Goal: Transaction & Acquisition: Purchase product/service

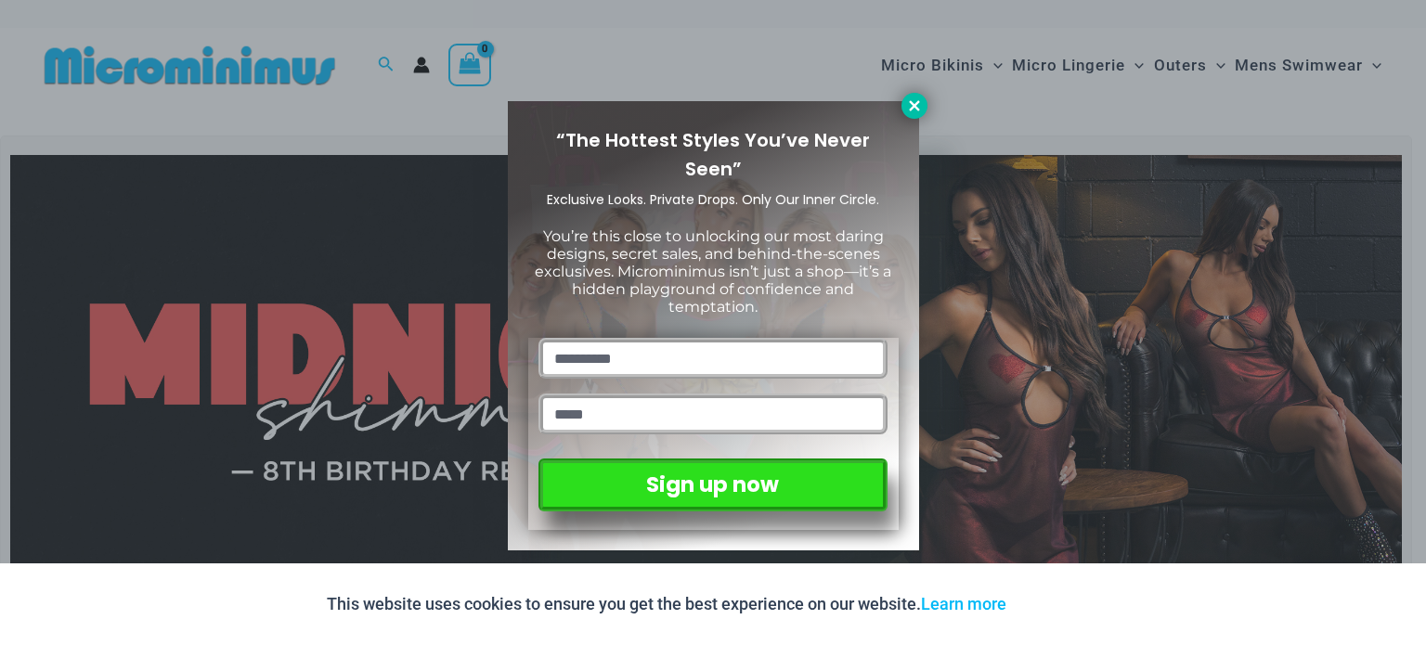
click at [918, 100] on icon at bounding box center [914, 105] width 17 height 17
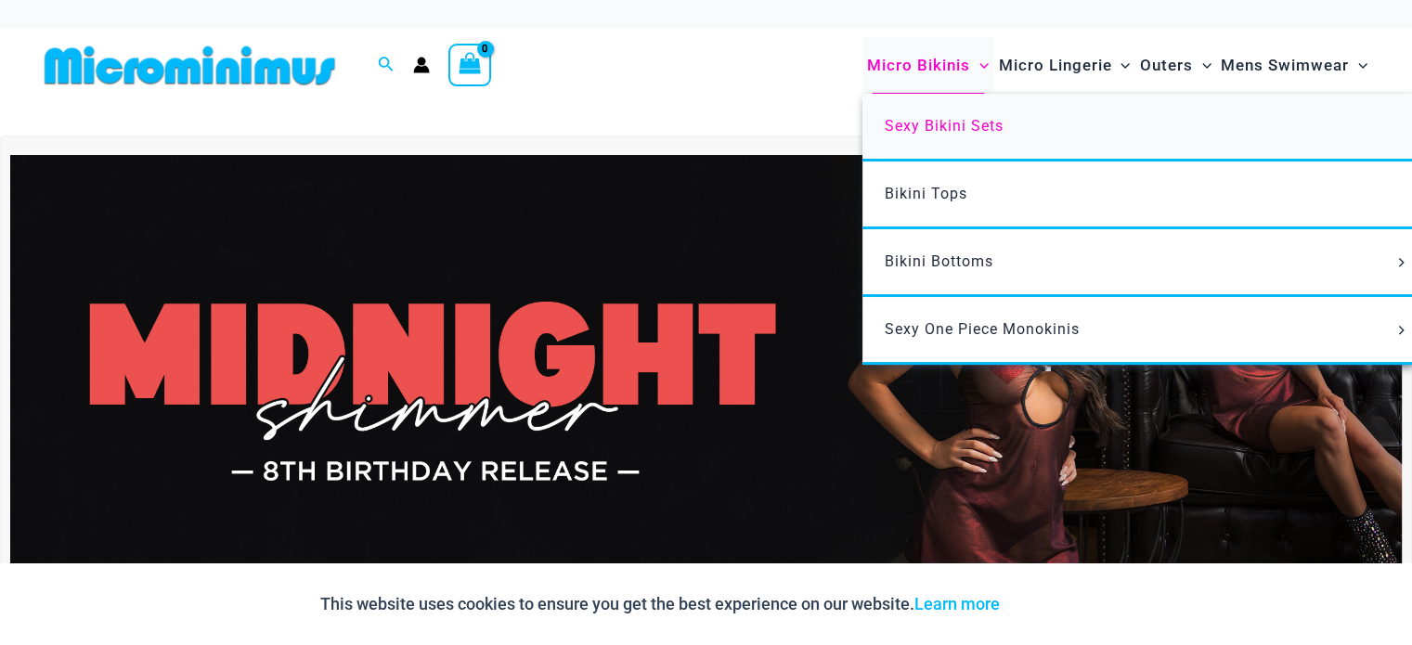
click at [932, 130] on span "Sexy Bikini Sets" at bounding box center [944, 126] width 119 height 18
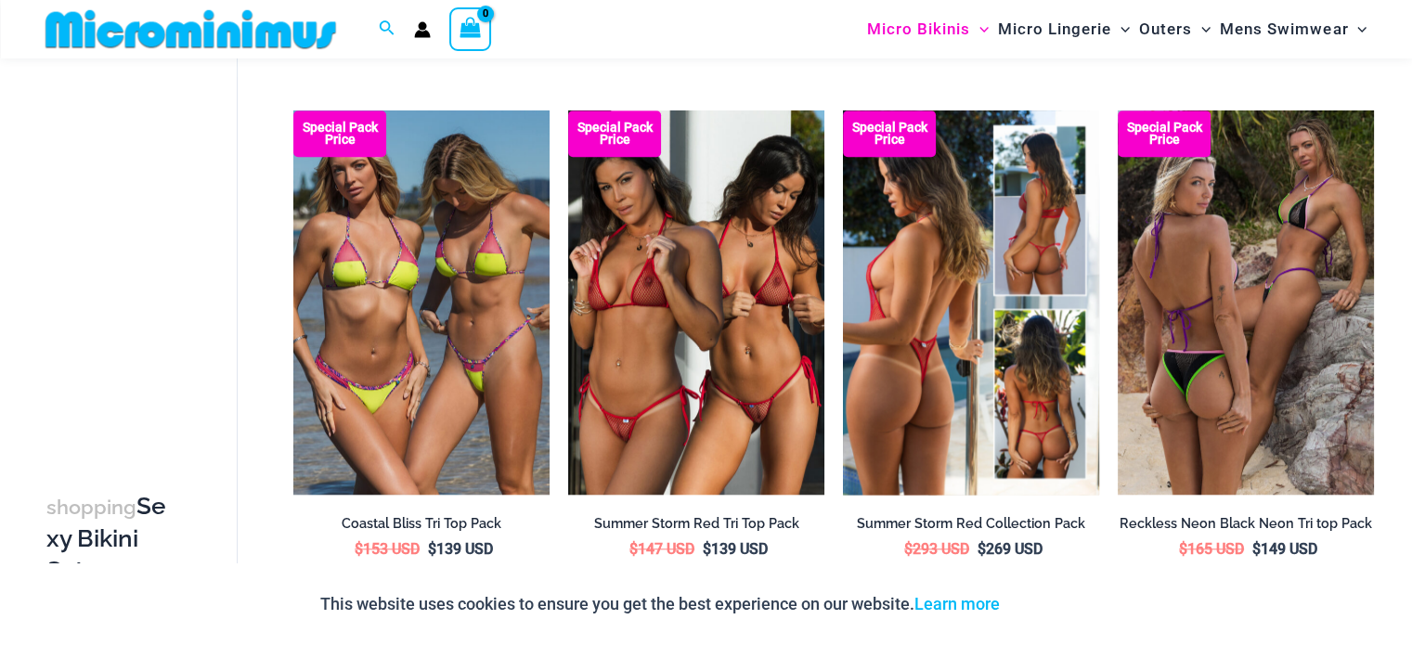
scroll to position [1561, 0]
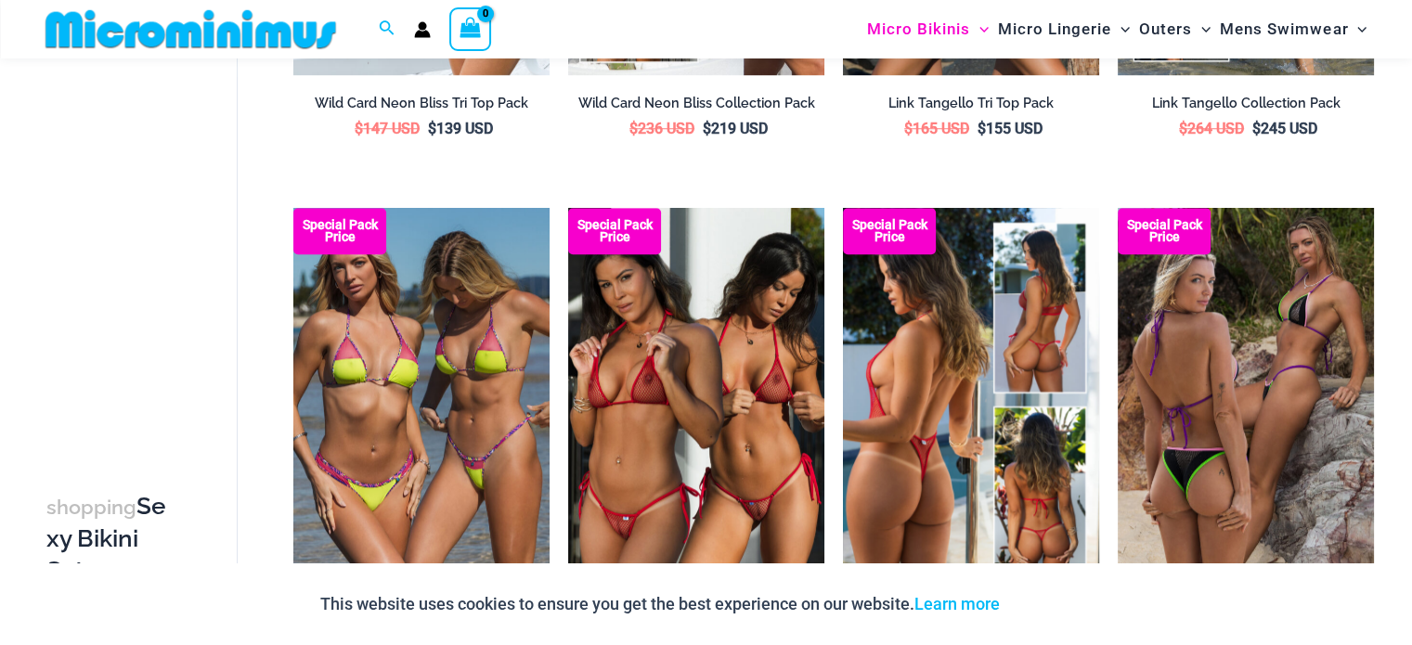
click at [920, 369] on img at bounding box center [971, 400] width 256 height 384
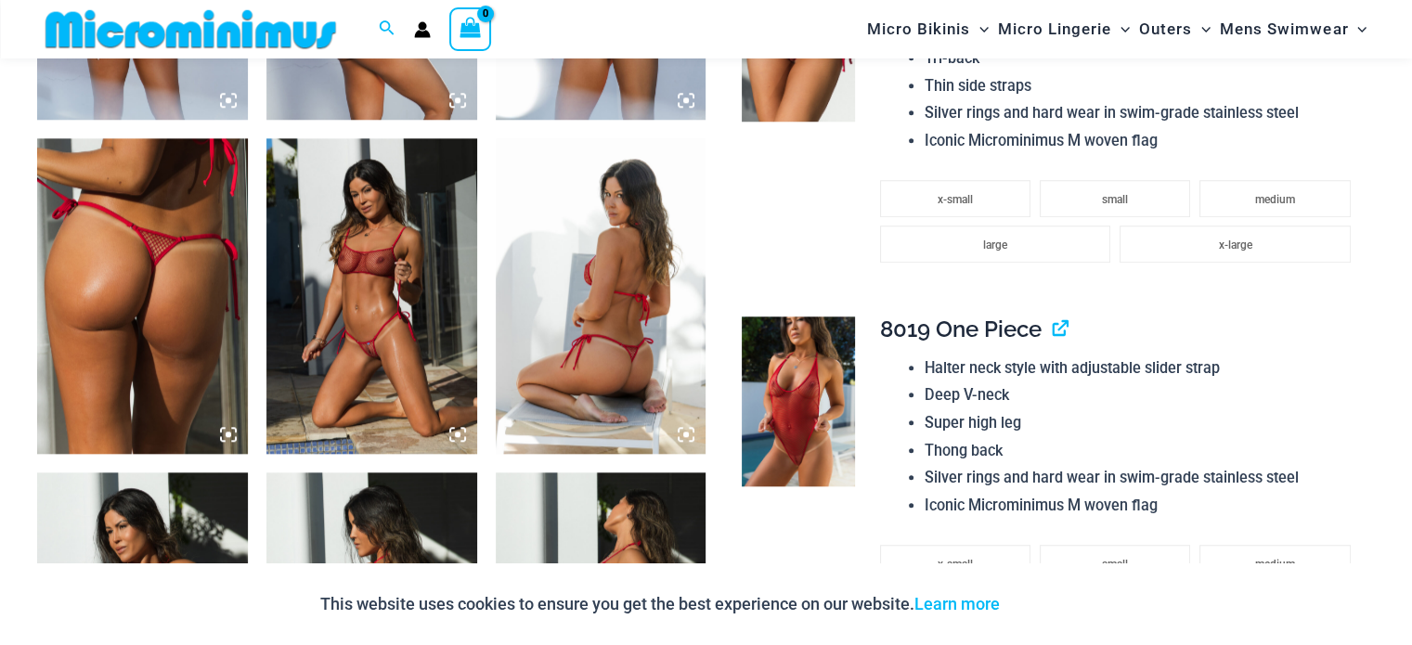
scroll to position [1561, 0]
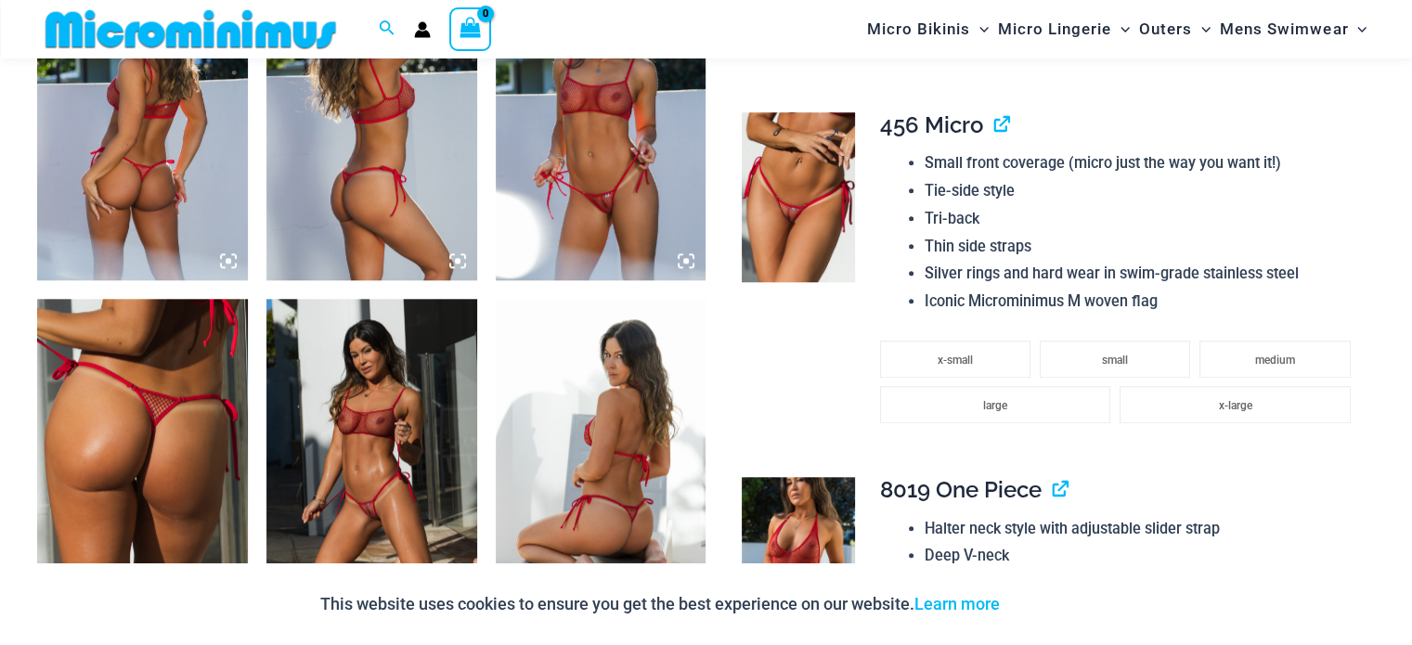
click at [810, 206] on img at bounding box center [798, 197] width 113 height 170
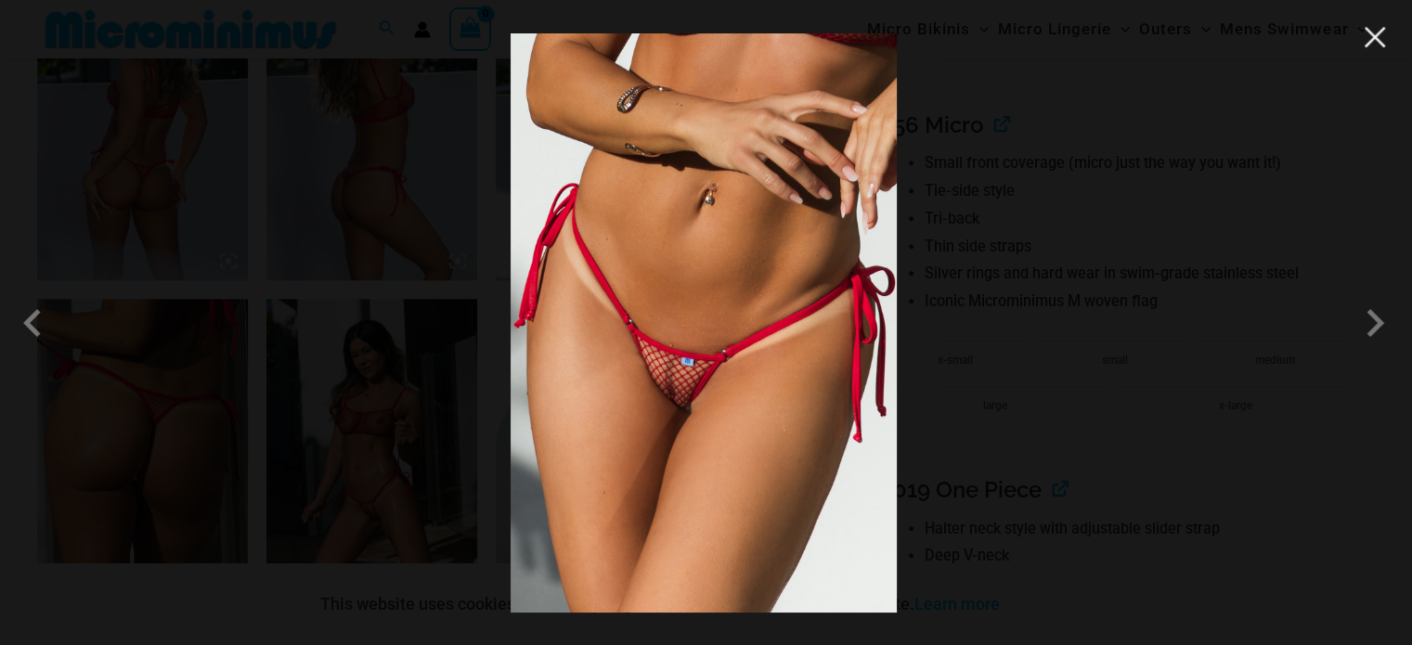
click at [1383, 45] on button "Close" at bounding box center [1375, 37] width 28 height 28
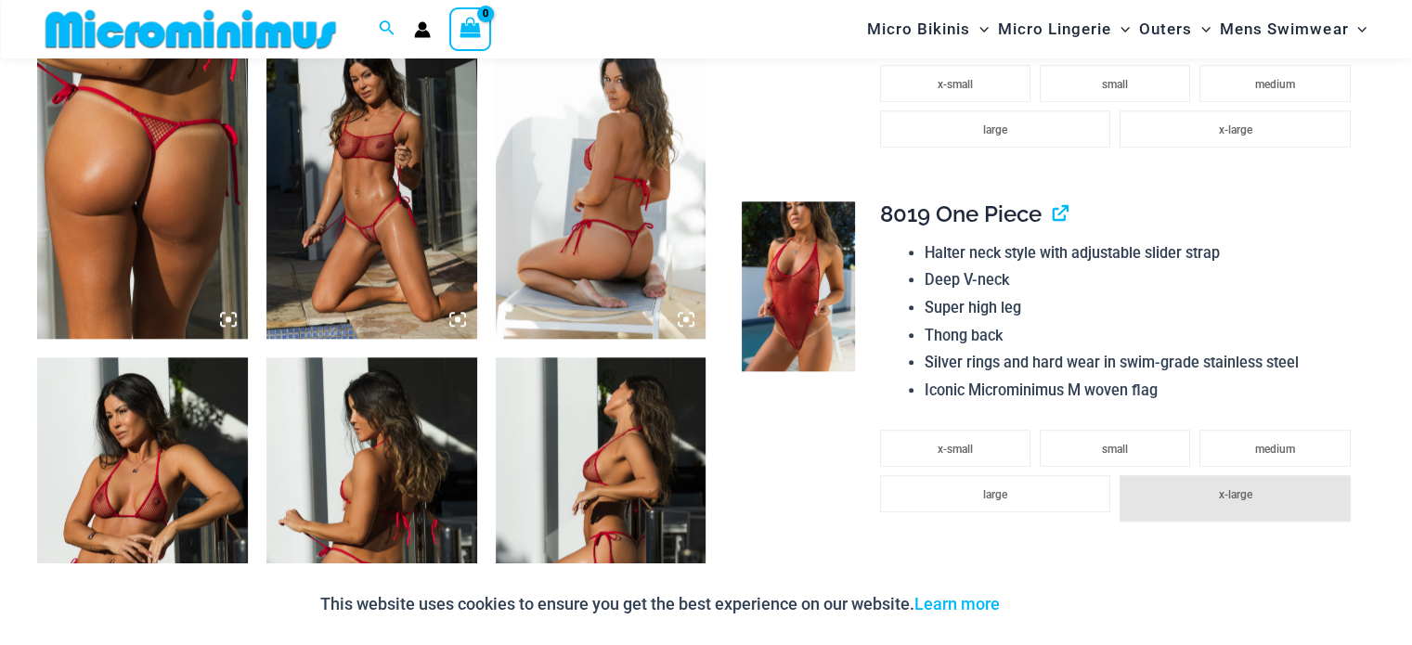
scroll to position [1840, 0]
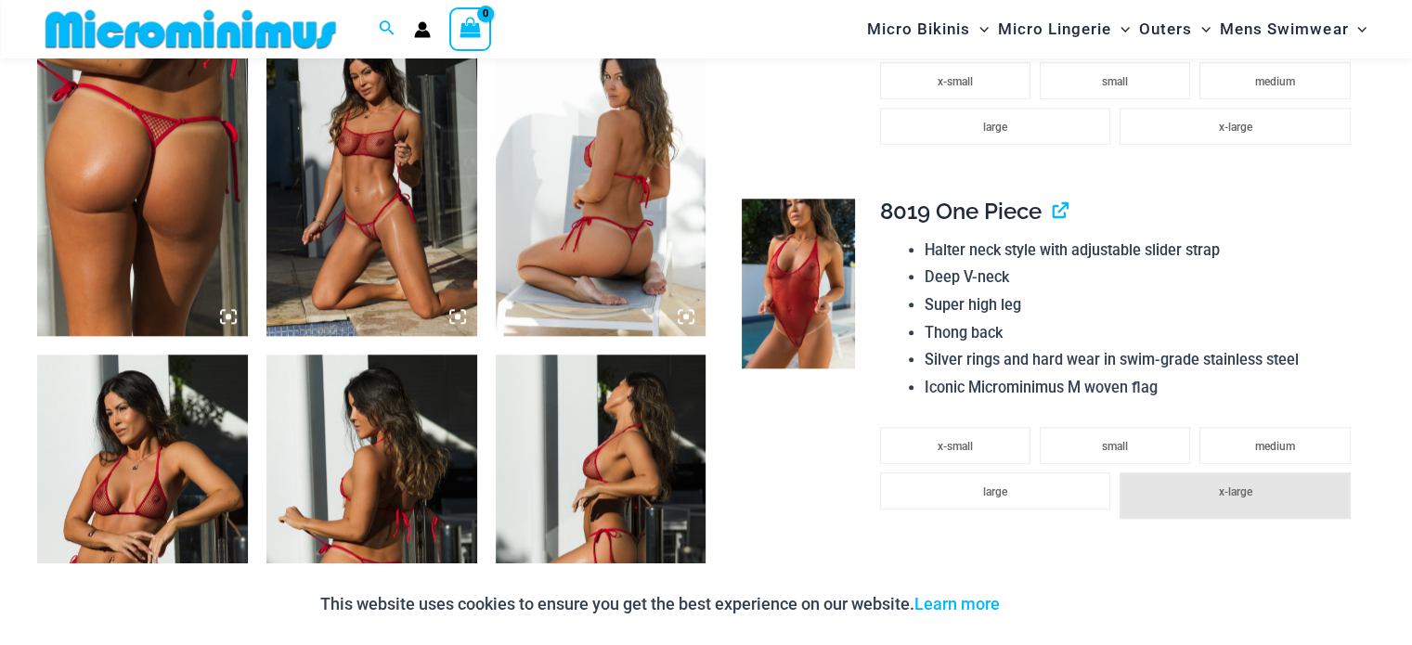
click at [411, 212] on img at bounding box center [371, 178] width 211 height 316
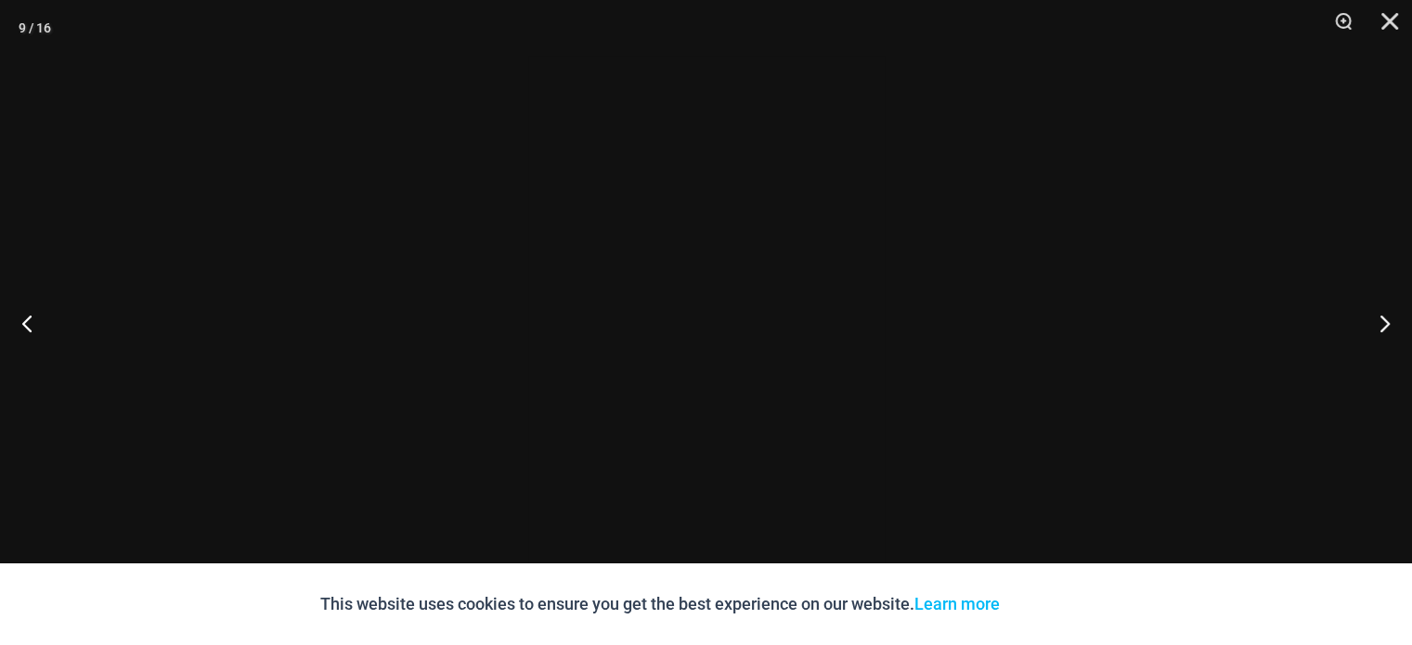
click at [411, 212] on div at bounding box center [706, 322] width 1412 height 645
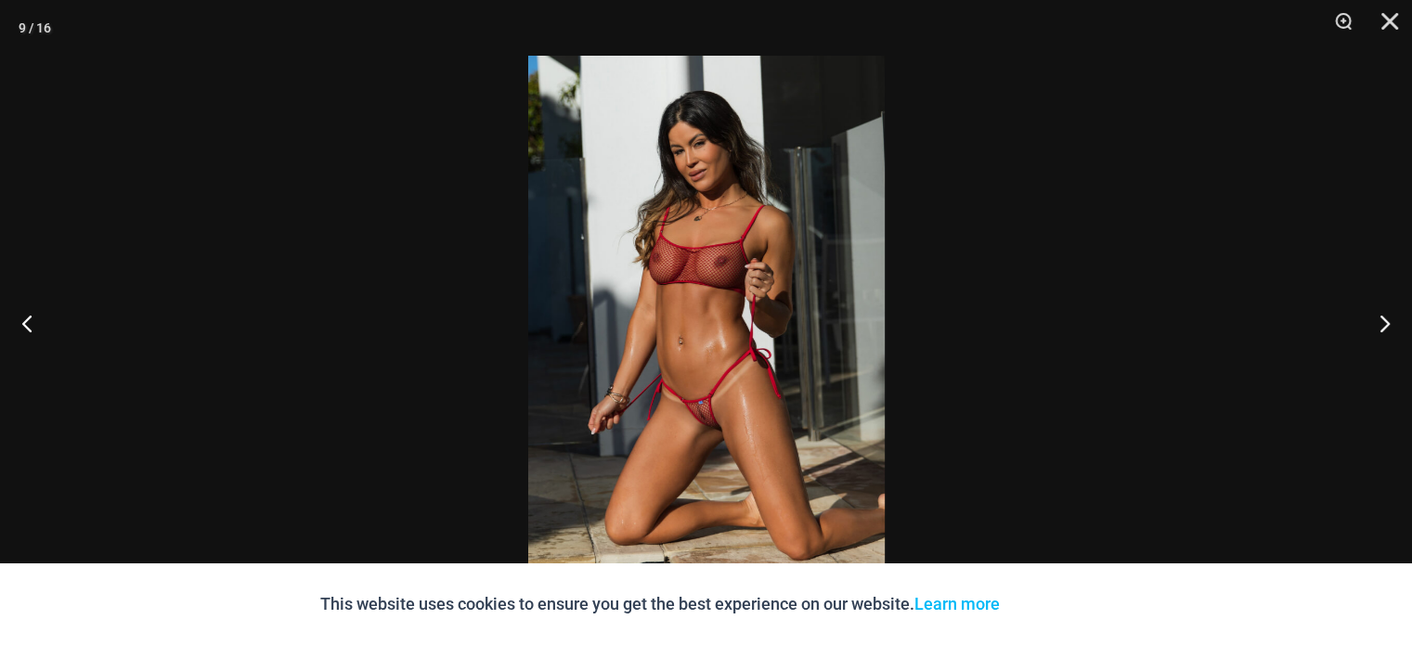
click at [709, 430] on img at bounding box center [706, 323] width 356 height 534
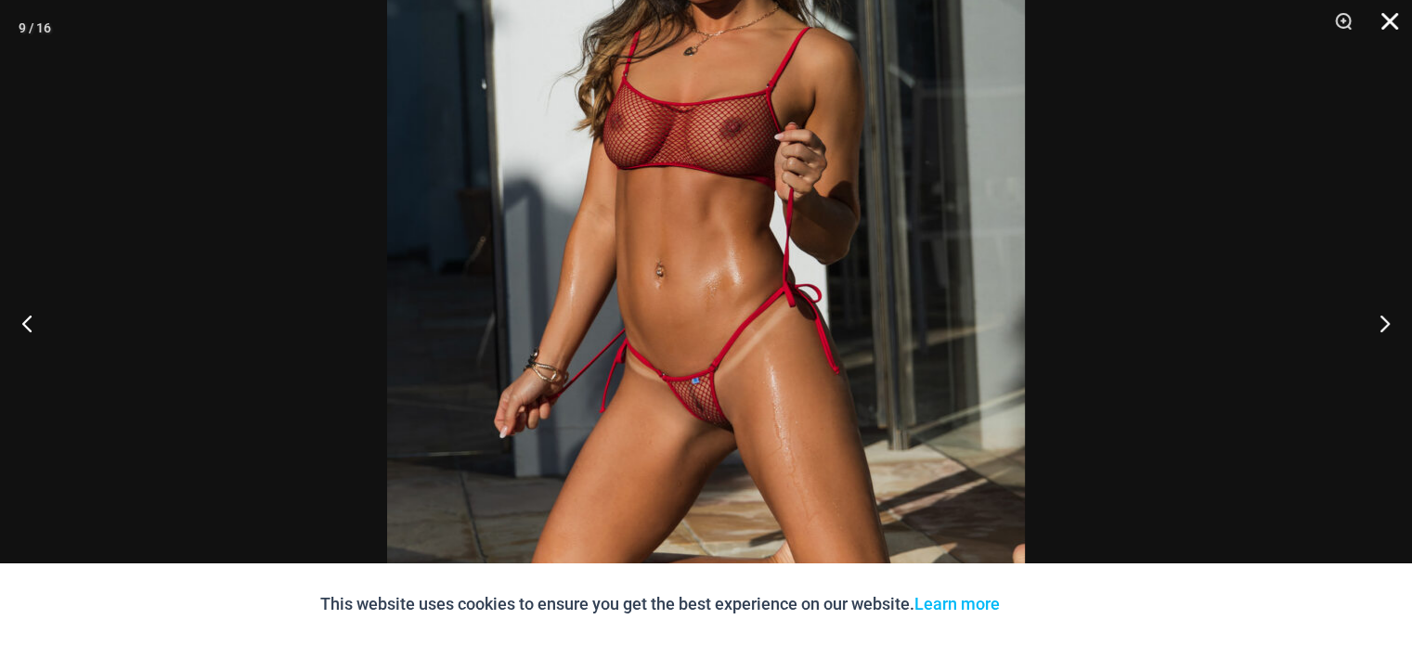
click at [1385, 26] on button "Close" at bounding box center [1383, 28] width 46 height 56
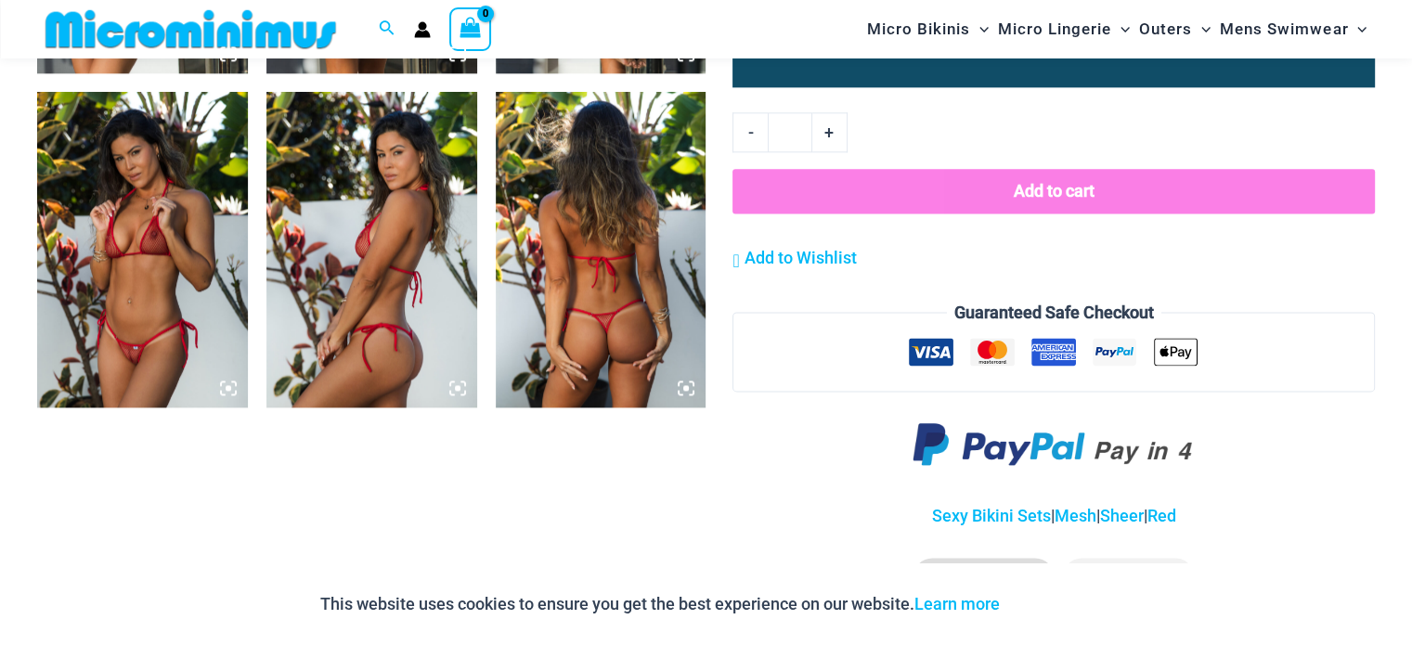
scroll to position [2397, 0]
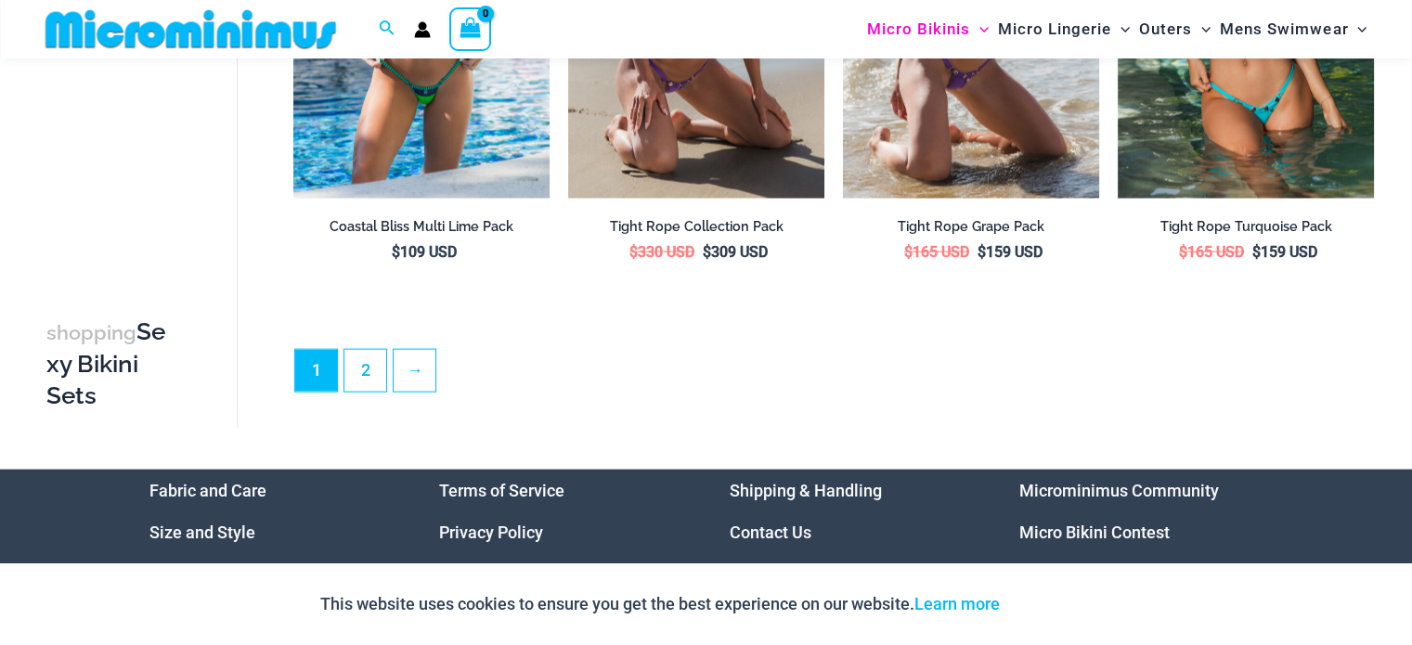
scroll to position [4051, 0]
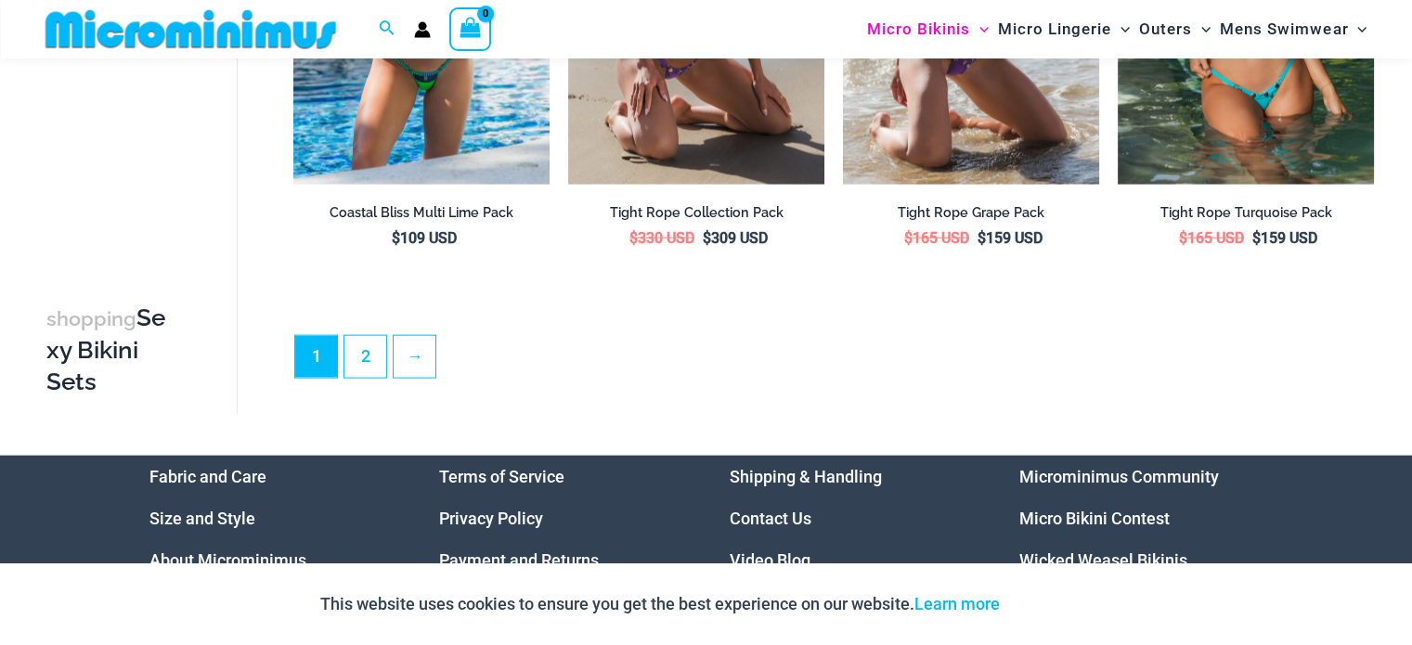
click at [386, 344] on li "2" at bounding box center [365, 357] width 44 height 44
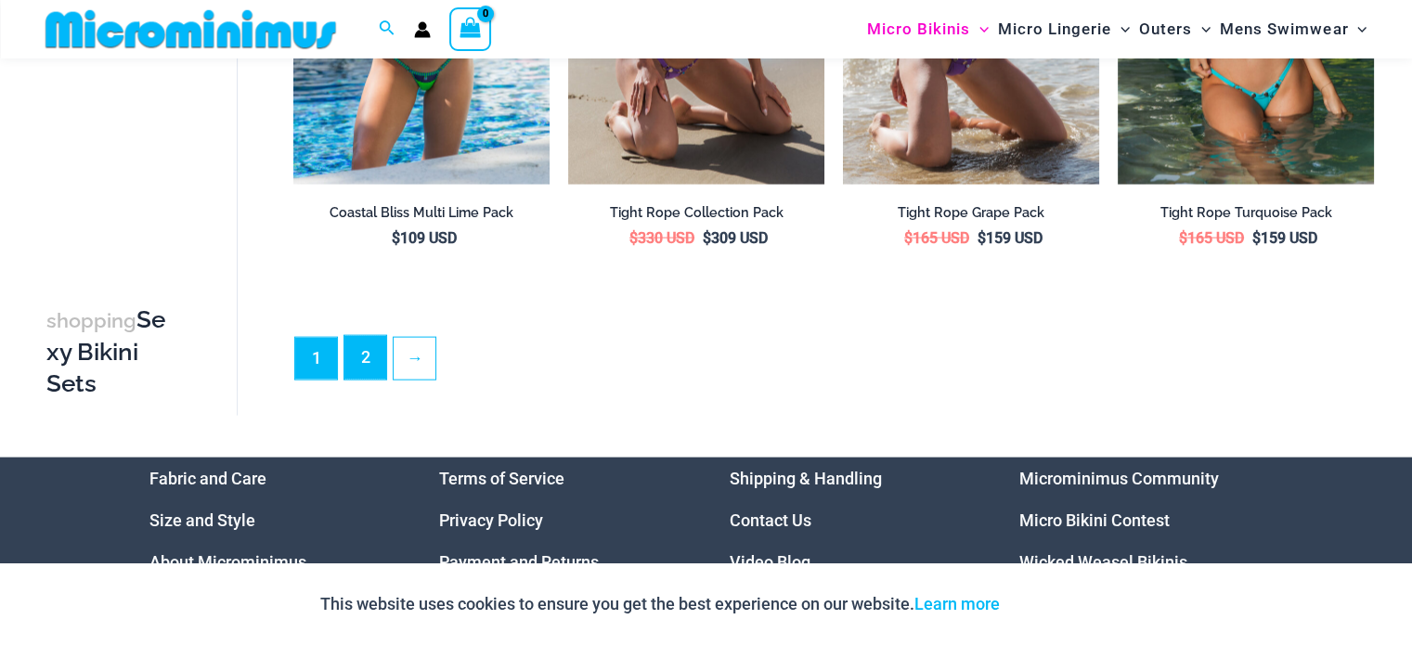
click at [372, 344] on link "2" at bounding box center [365, 358] width 42 height 44
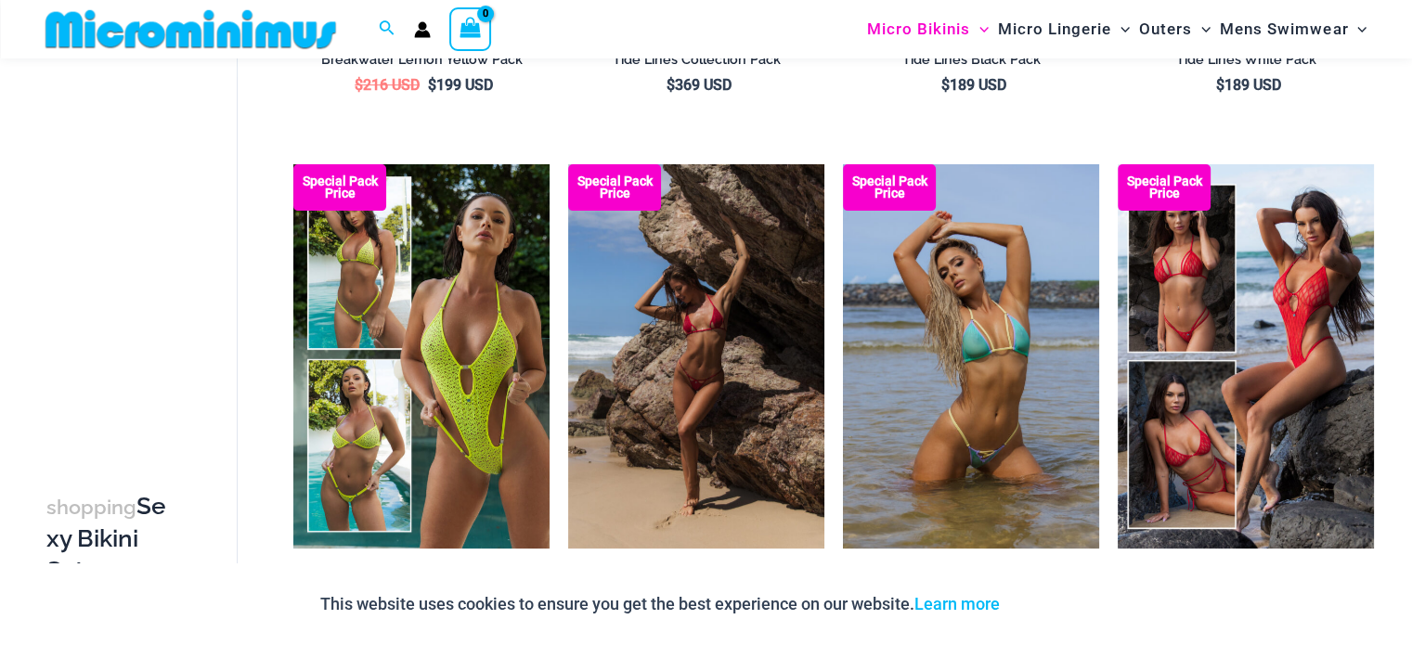
scroll to position [540, 0]
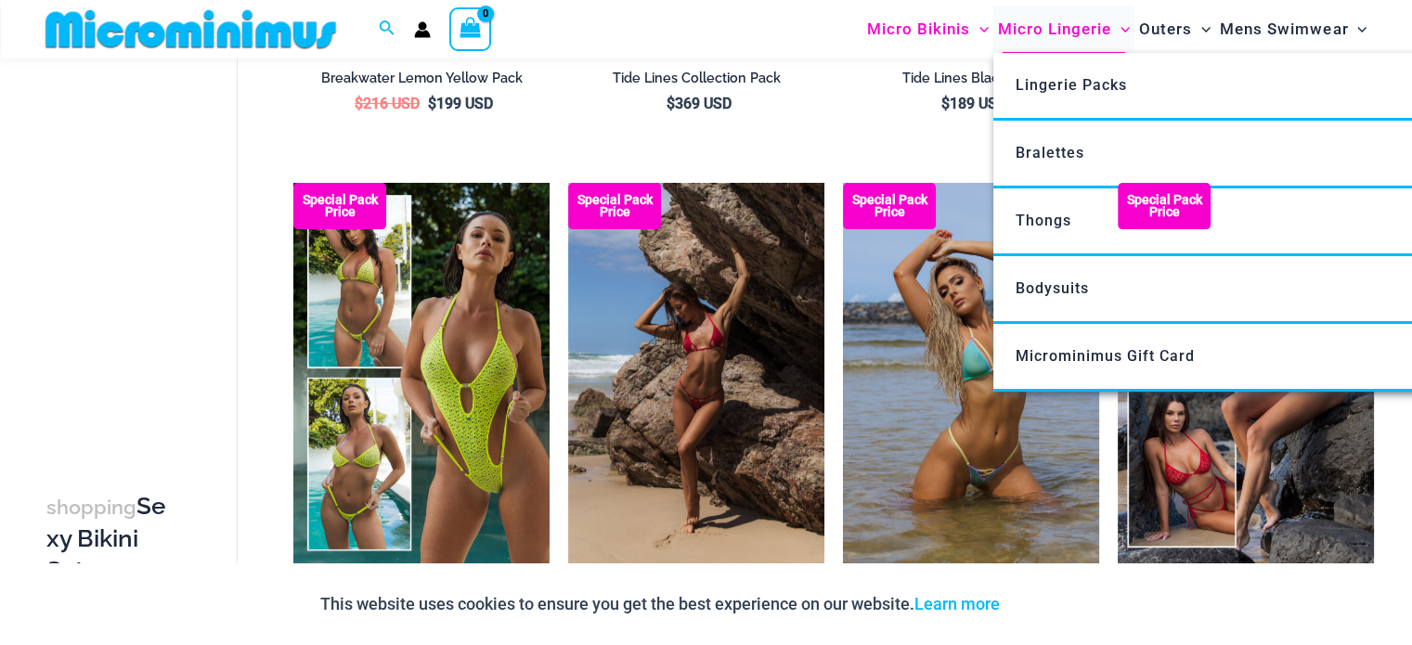
click at [1038, 29] on span "Micro Lingerie" at bounding box center [1054, 29] width 113 height 47
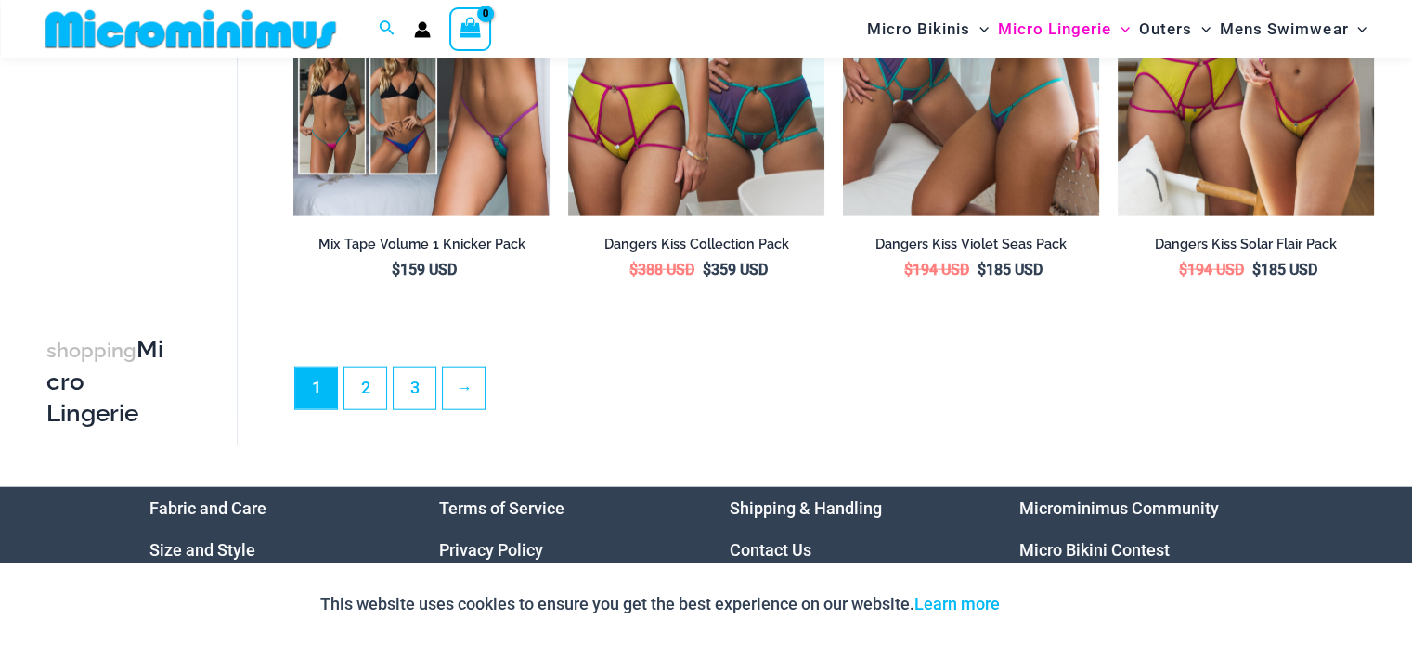
scroll to position [4456, 0]
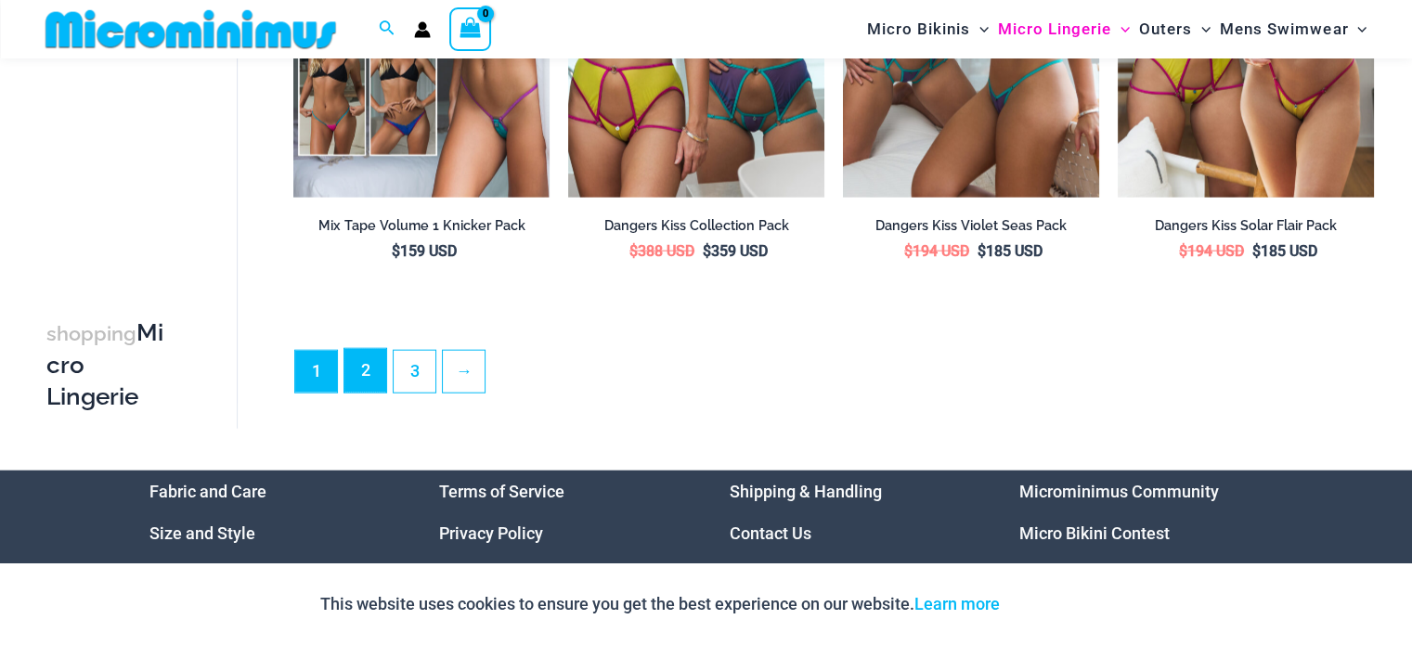
click at [356, 378] on link "2" at bounding box center [365, 371] width 42 height 44
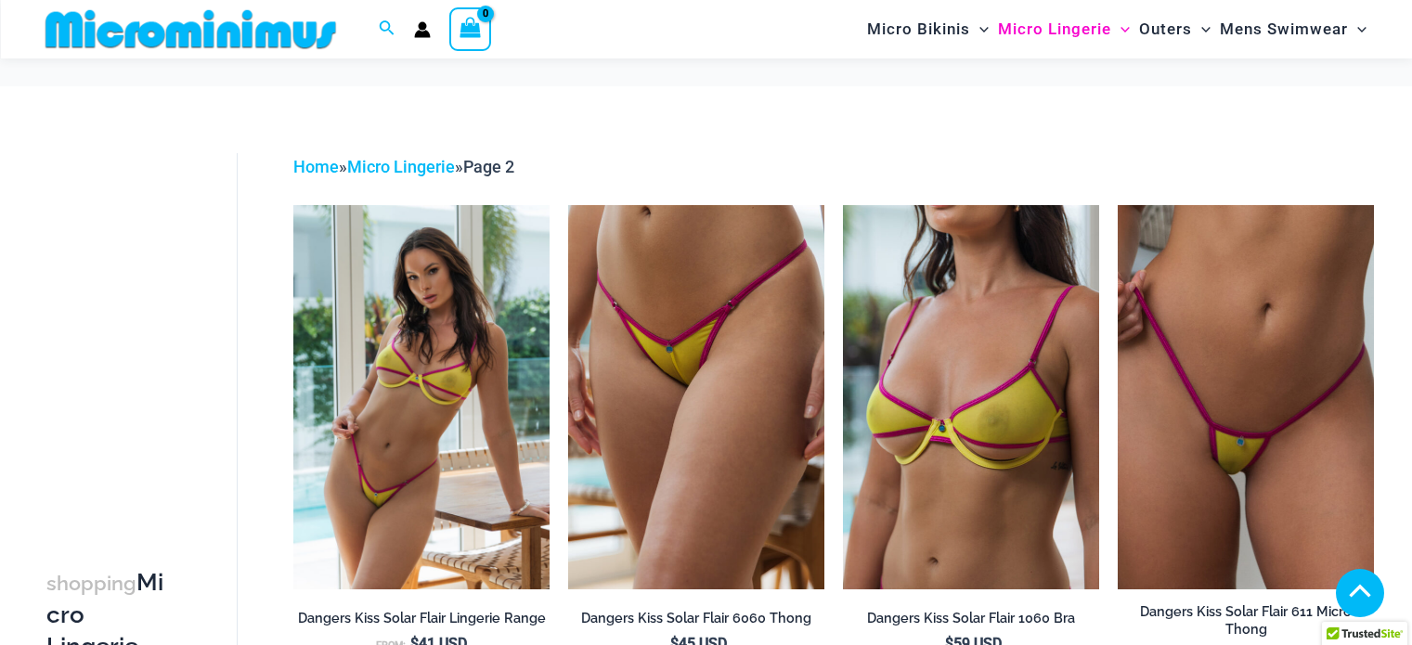
scroll to position [1300, 0]
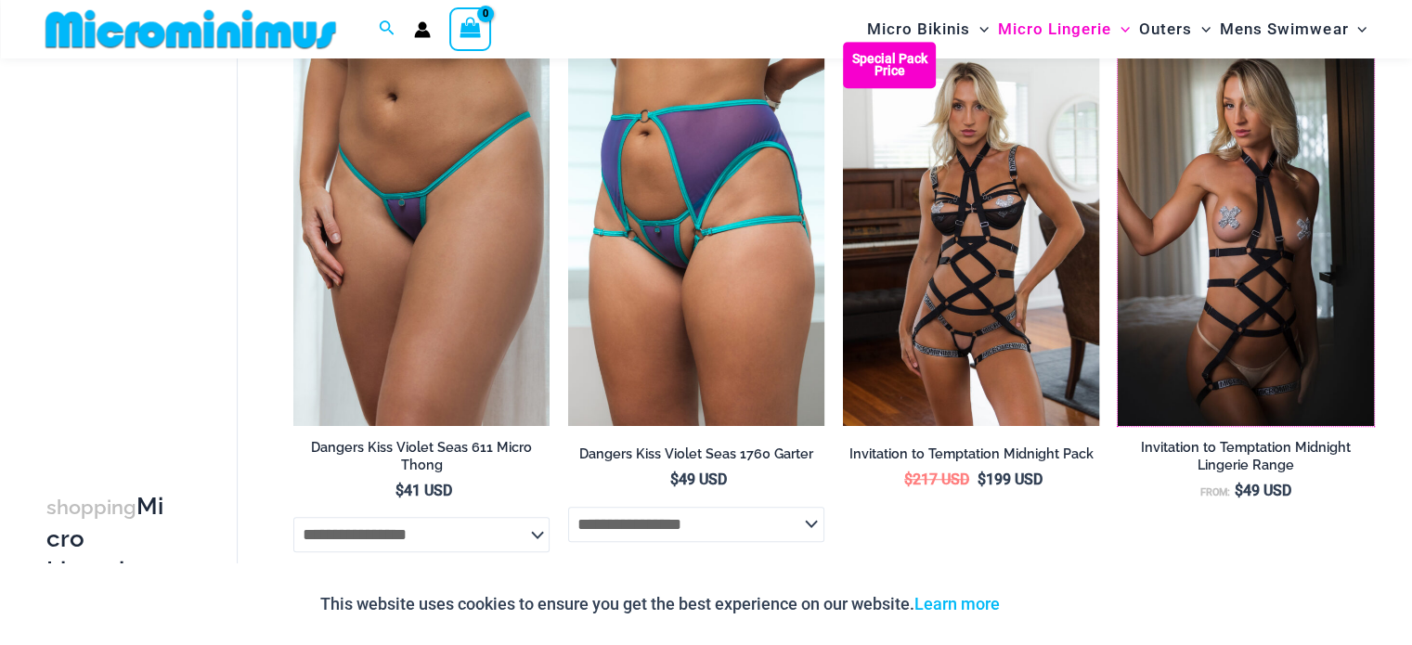
click at [1118, 42] on img at bounding box center [1118, 42] width 0 height 0
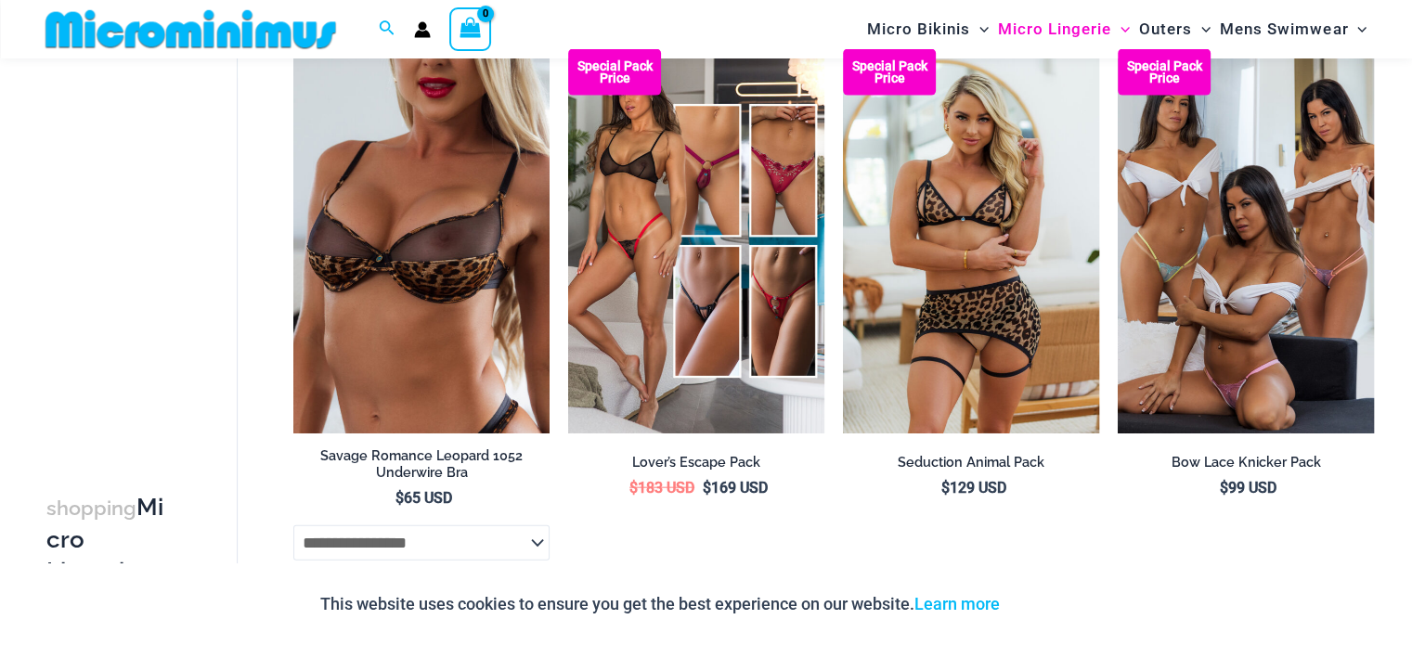
scroll to position [4177, 0]
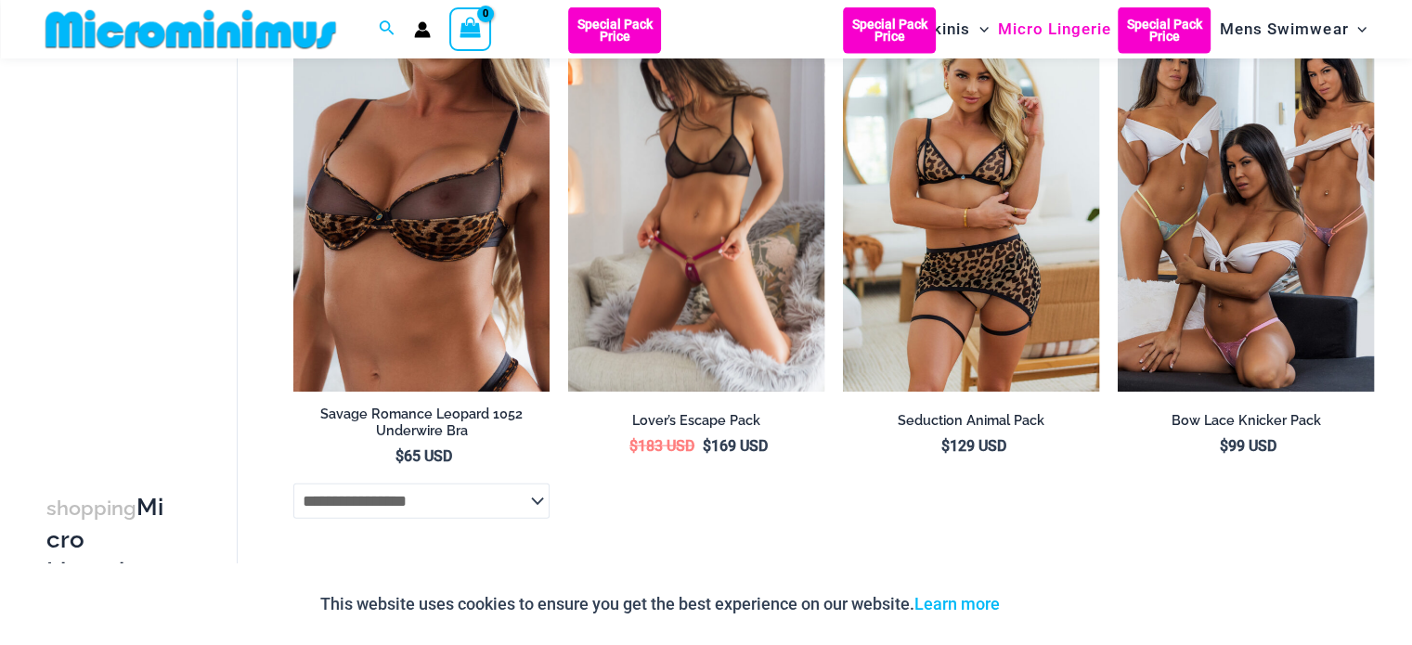
click at [711, 193] on img at bounding box center [696, 199] width 256 height 384
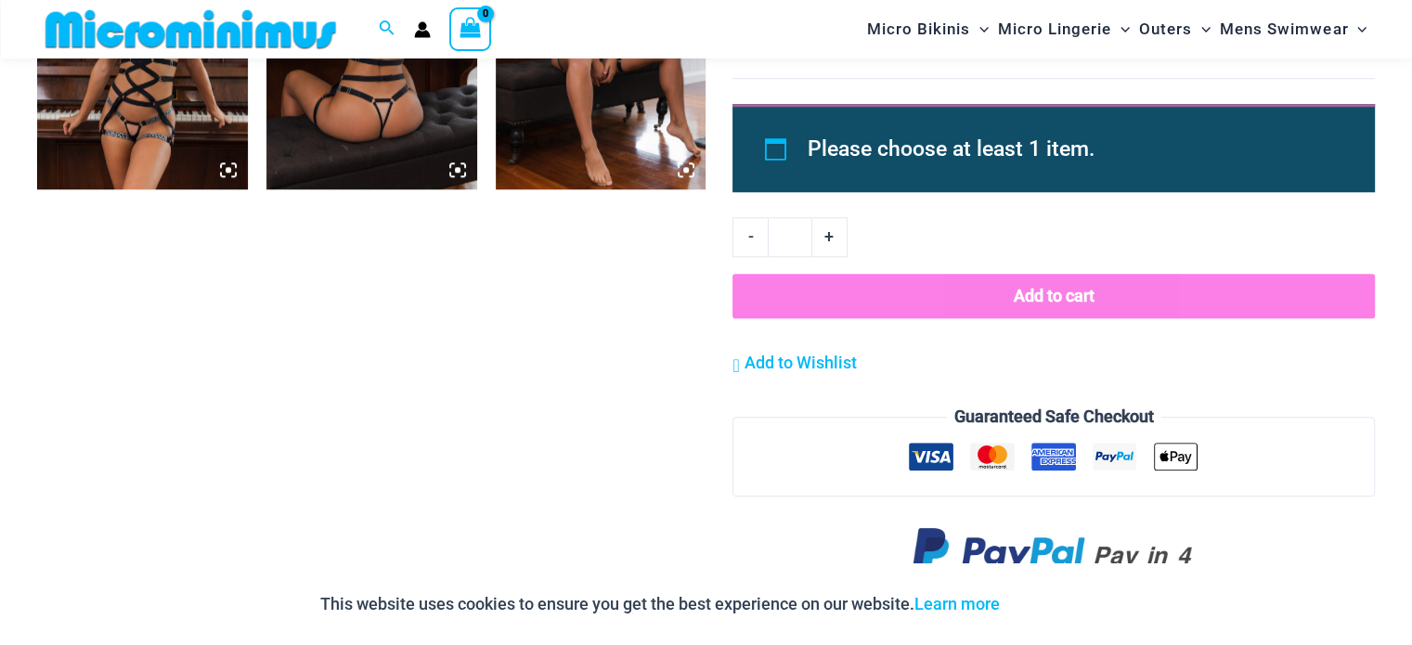
scroll to position [1653, 0]
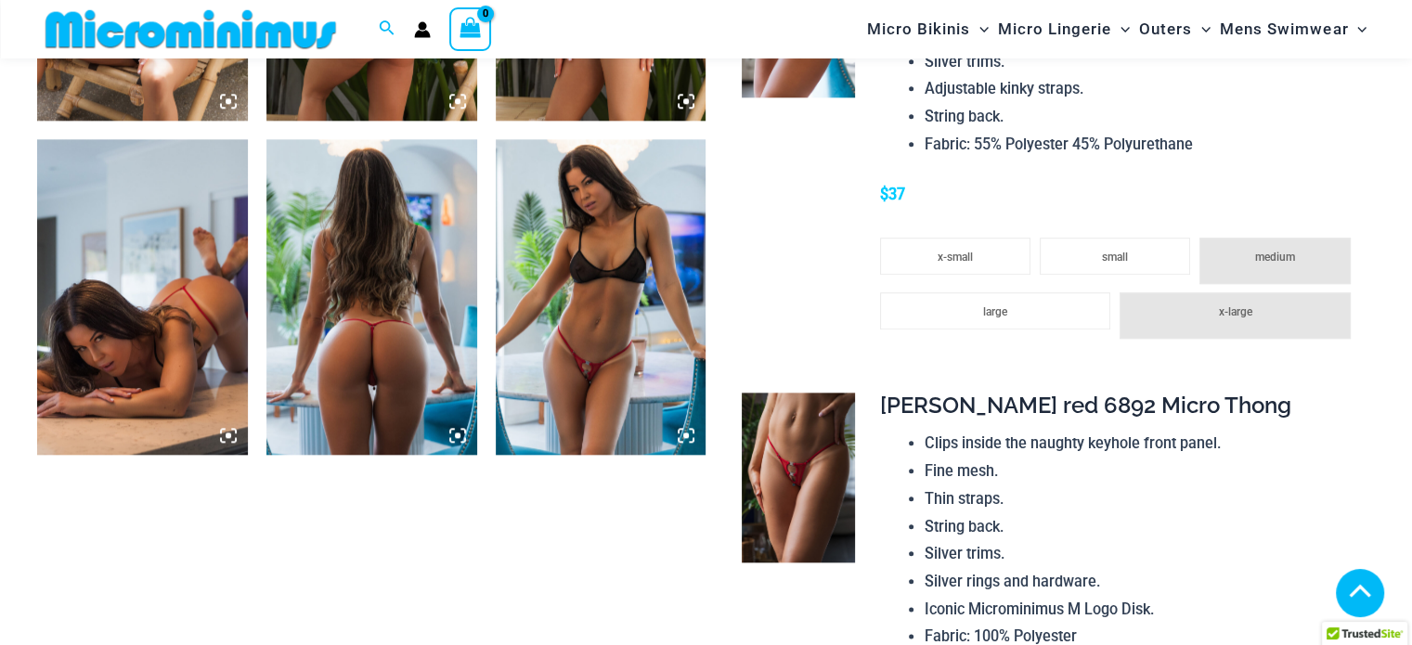
scroll to position [2228, 0]
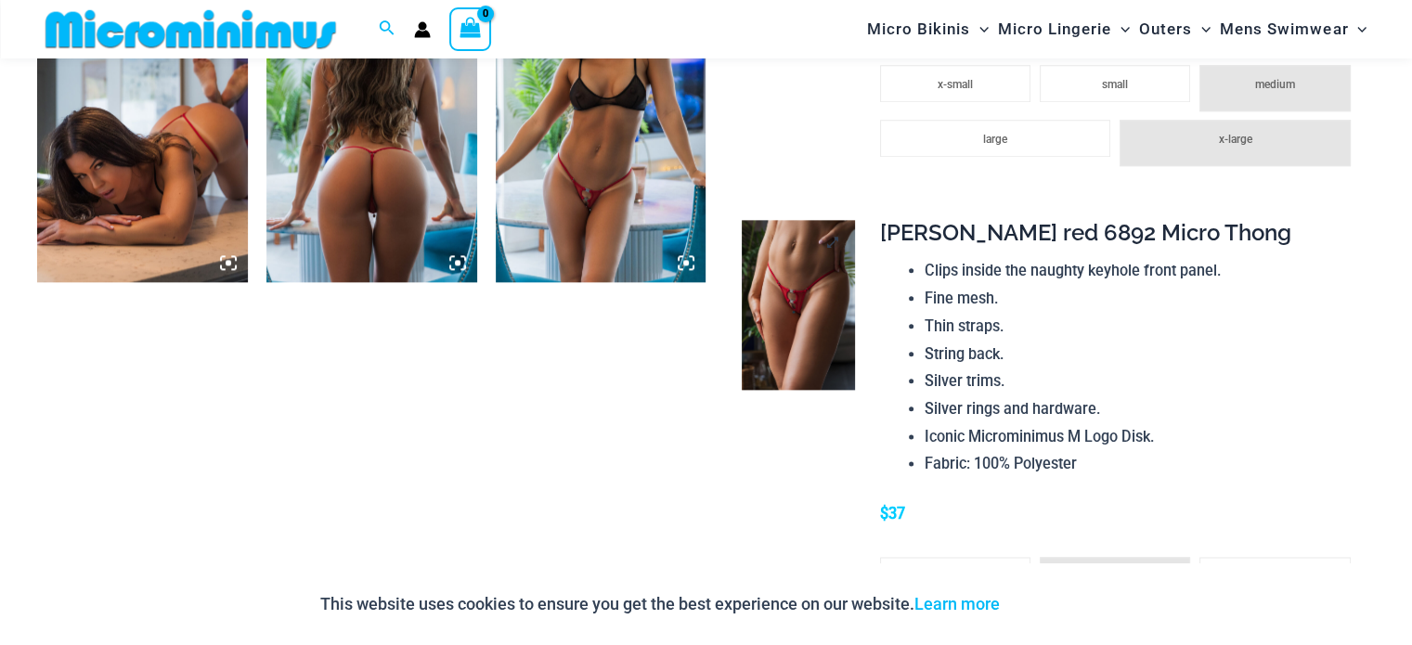
click at [821, 347] on img at bounding box center [798, 305] width 113 height 170
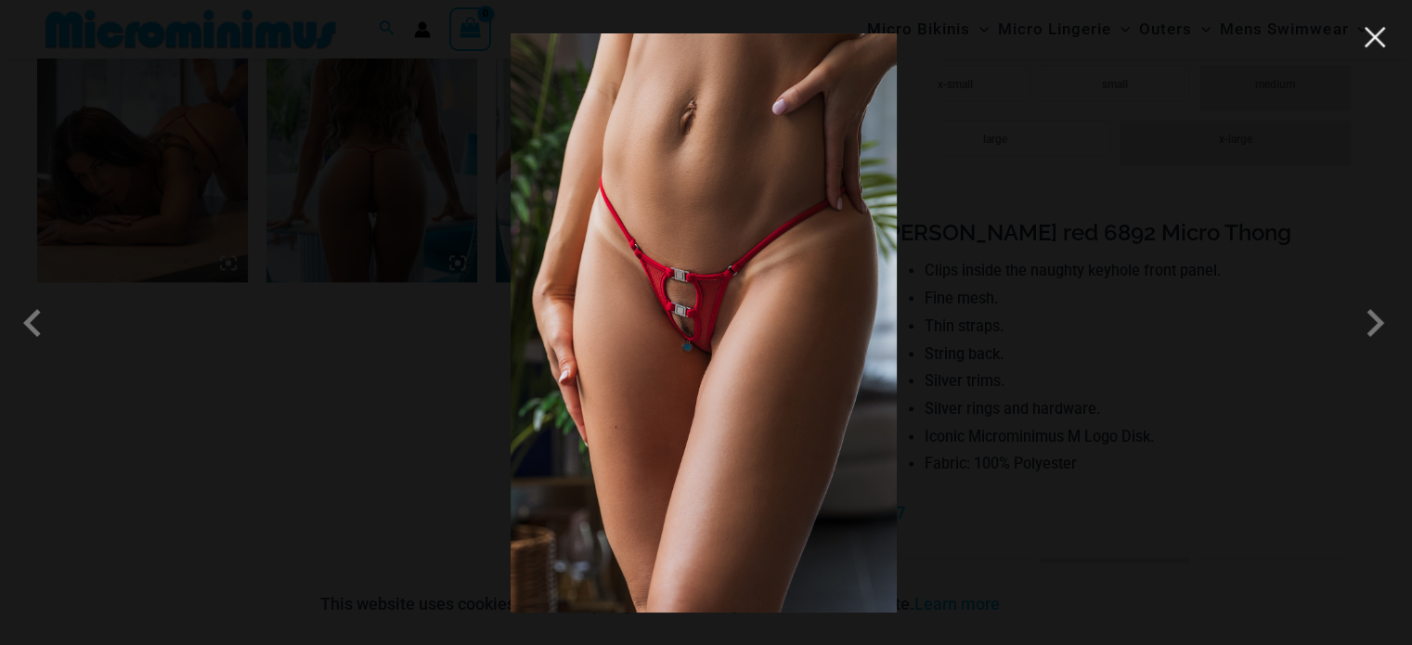
click at [1363, 36] on button "Close" at bounding box center [1375, 37] width 28 height 28
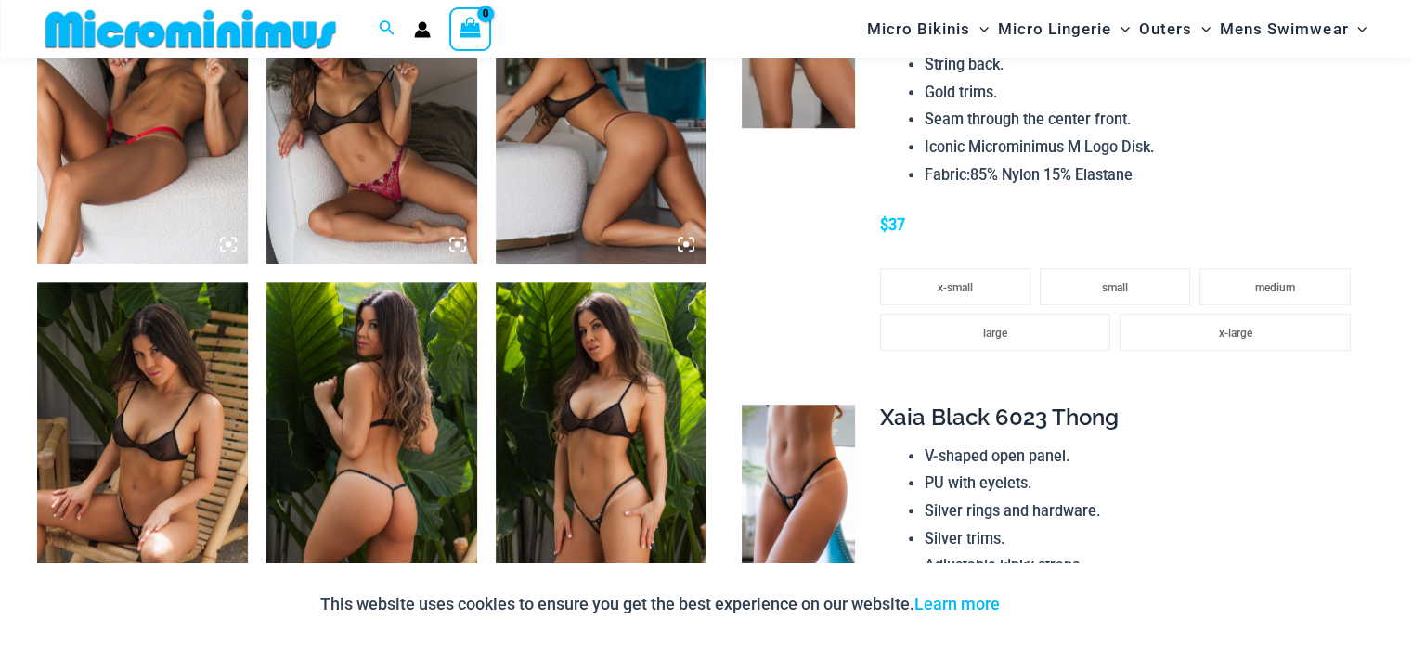
scroll to position [1764, 0]
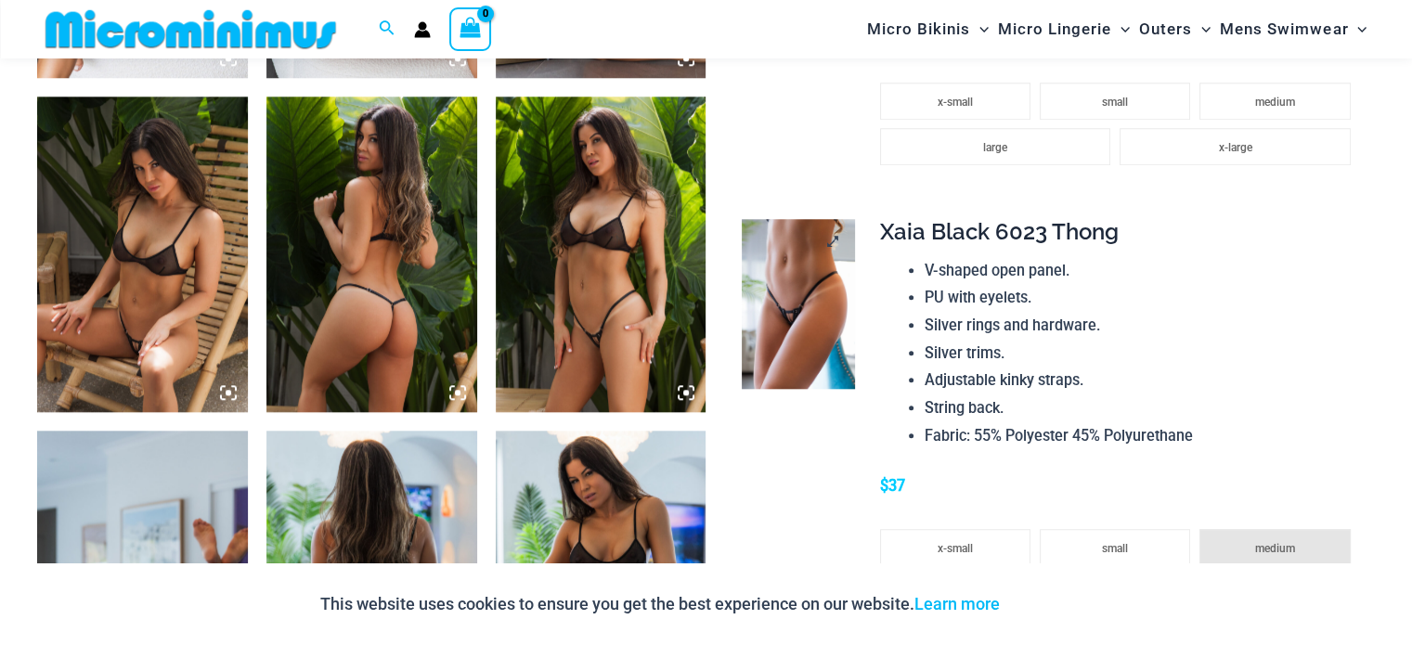
click at [811, 318] on img at bounding box center [798, 304] width 113 height 170
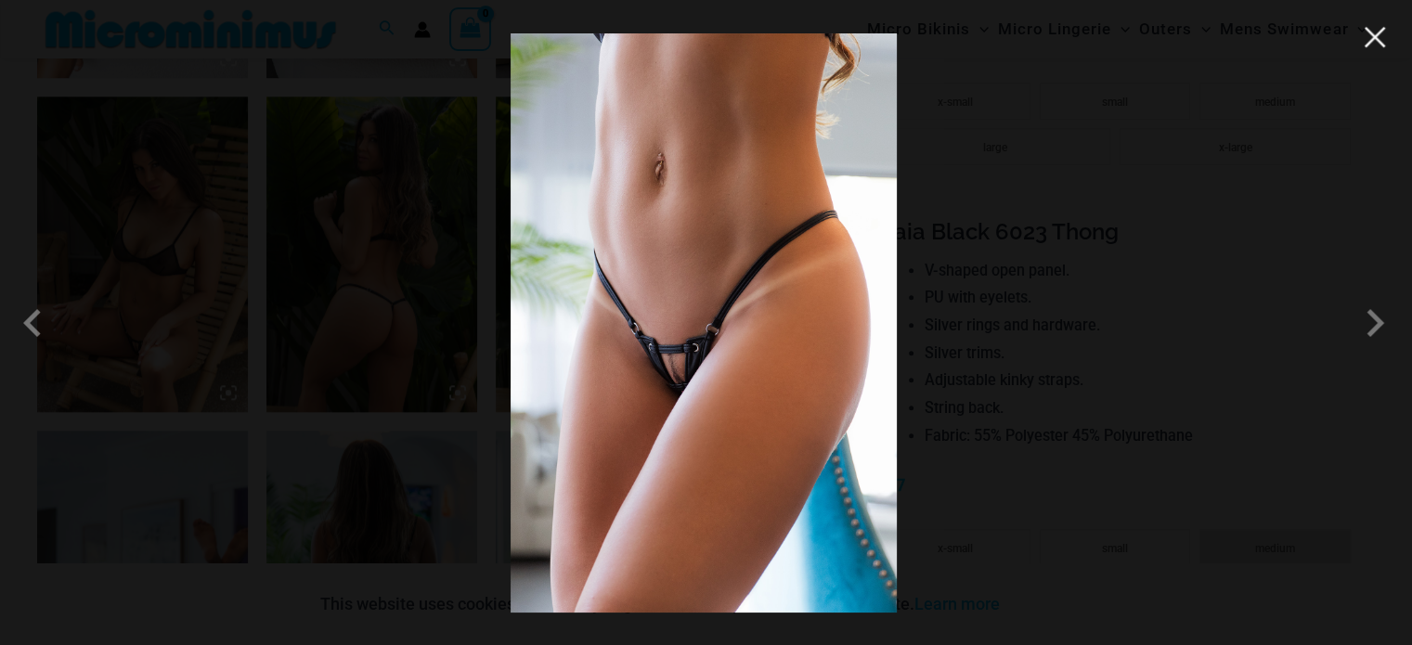
click at [1373, 36] on button "Close" at bounding box center [1375, 37] width 28 height 28
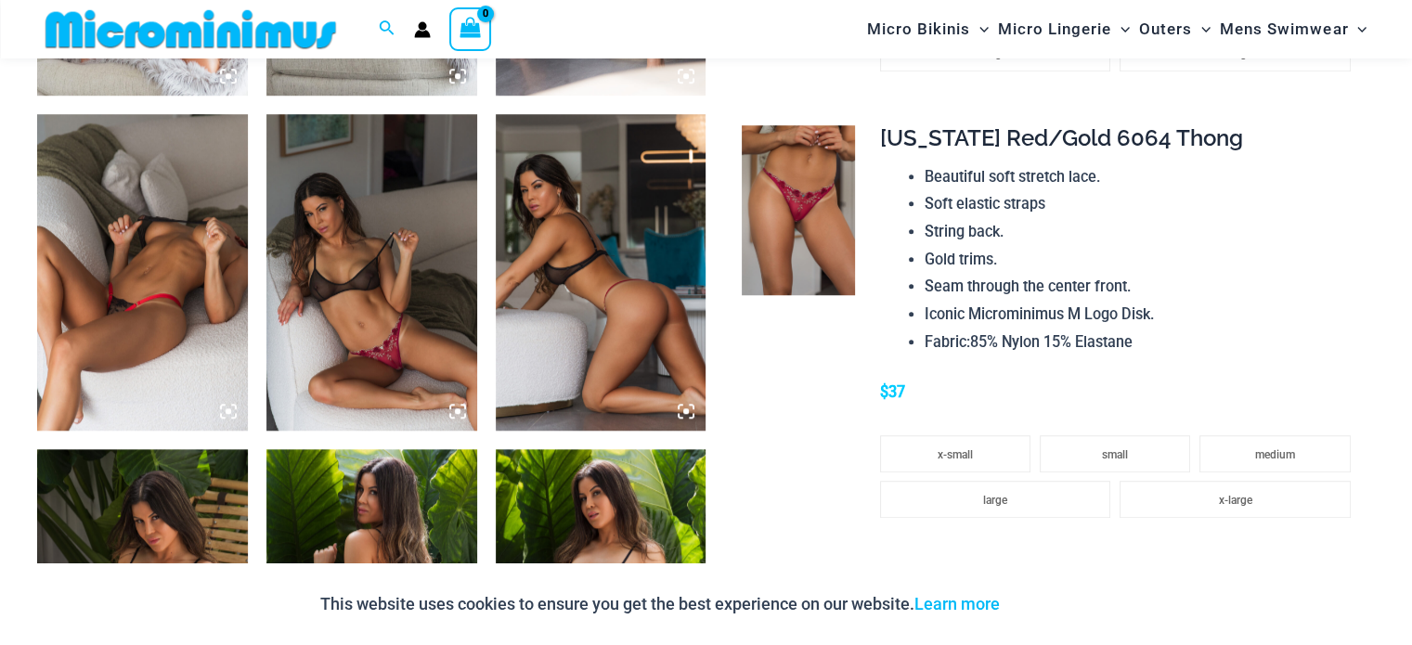
scroll to position [1392, 0]
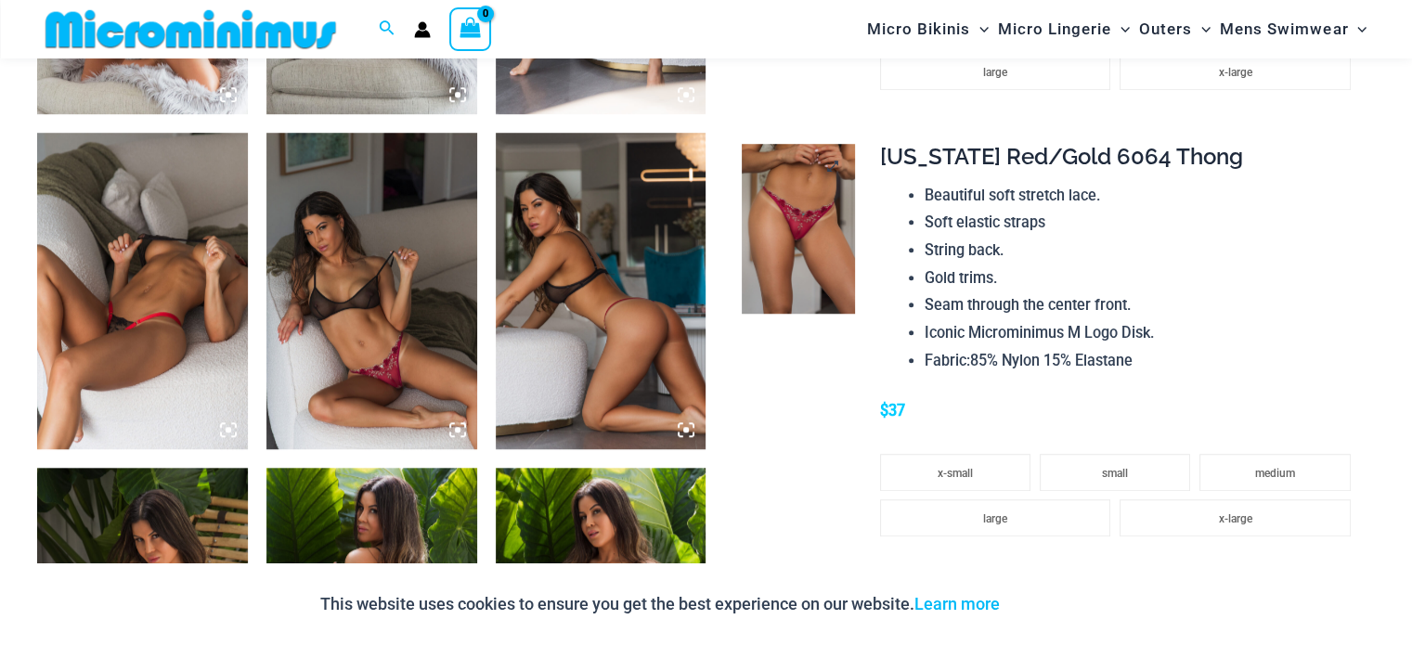
click at [807, 223] on img at bounding box center [798, 229] width 113 height 170
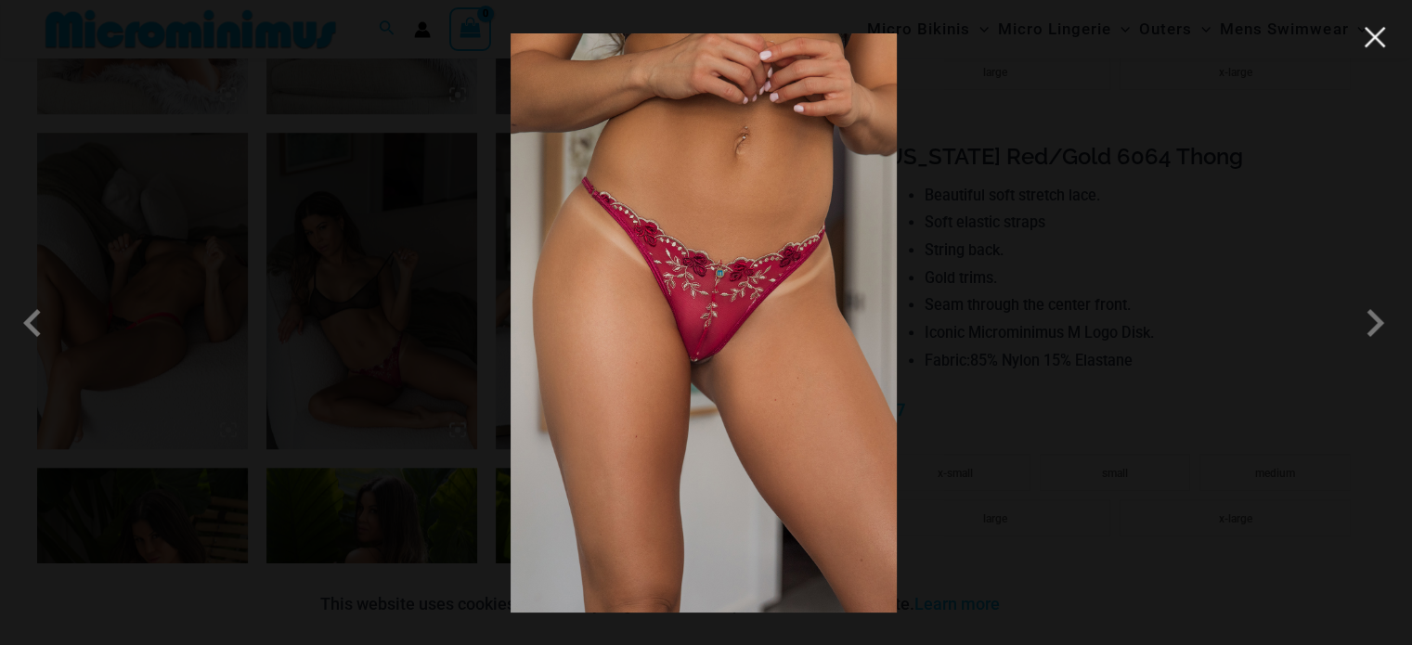
click at [1373, 25] on button "Close" at bounding box center [1375, 37] width 28 height 28
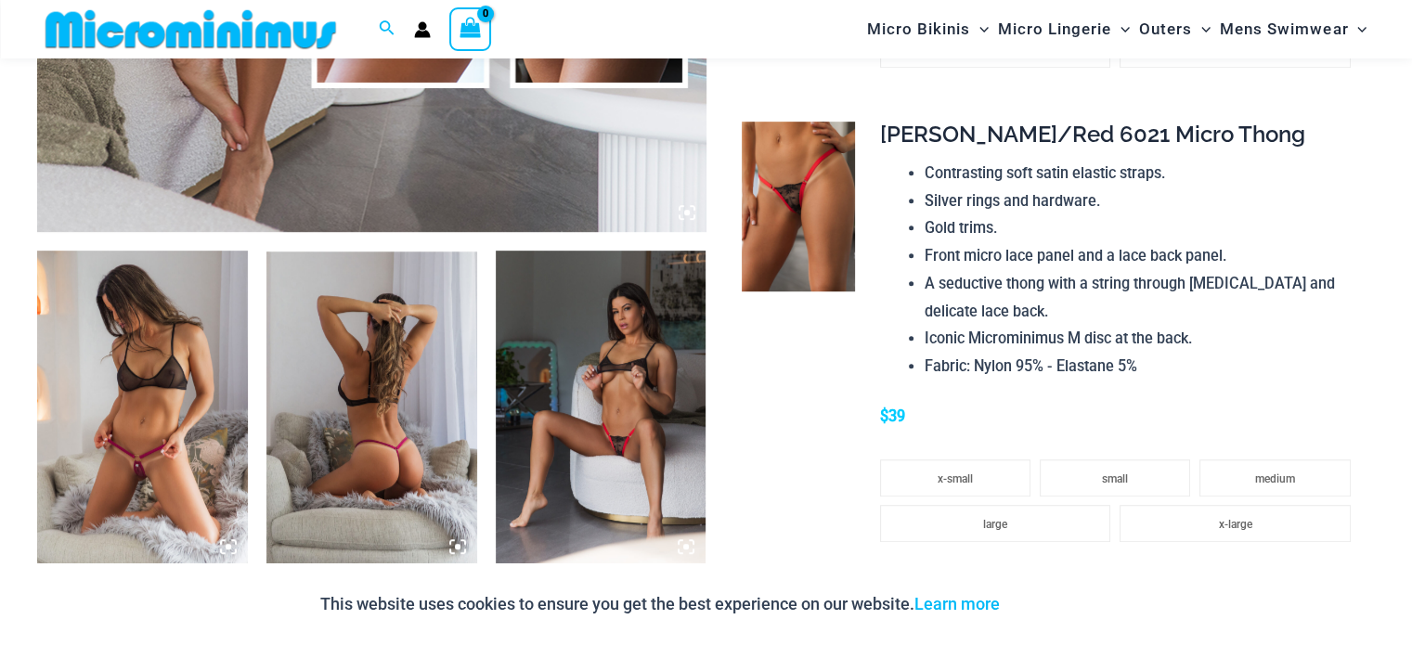
scroll to position [928, 0]
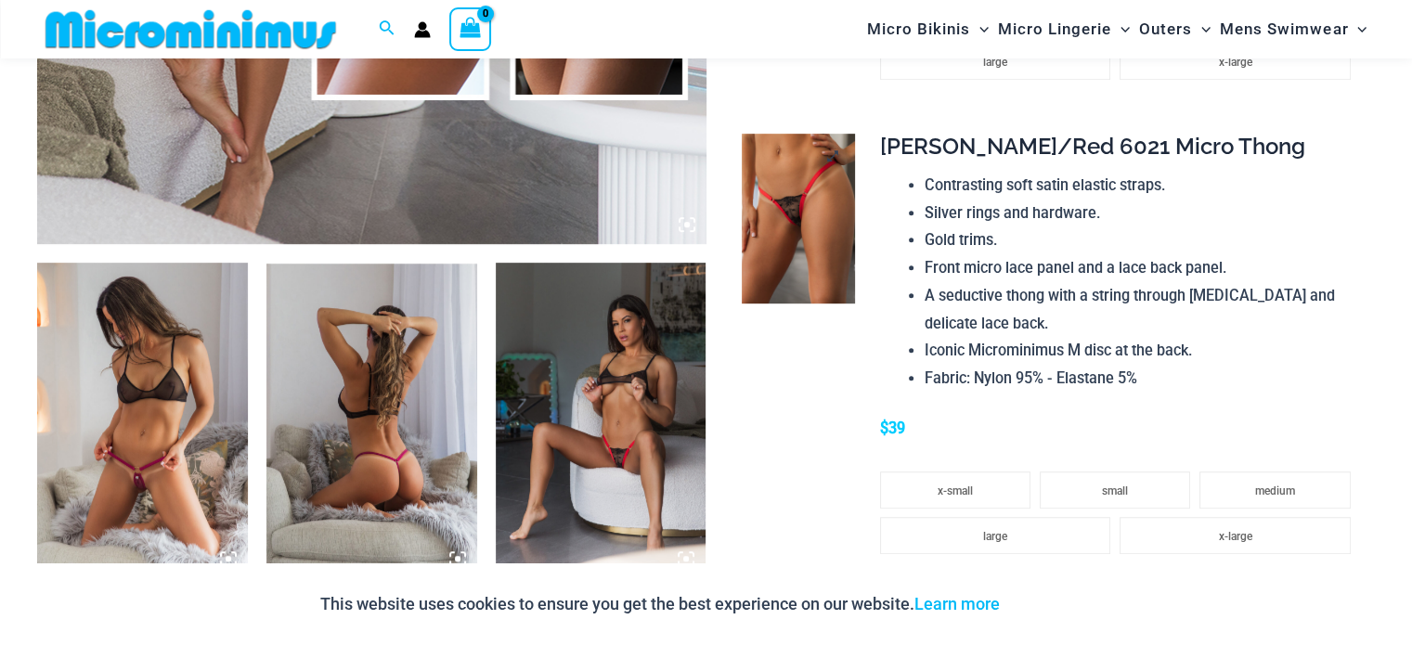
click at [788, 251] on img at bounding box center [798, 219] width 113 height 170
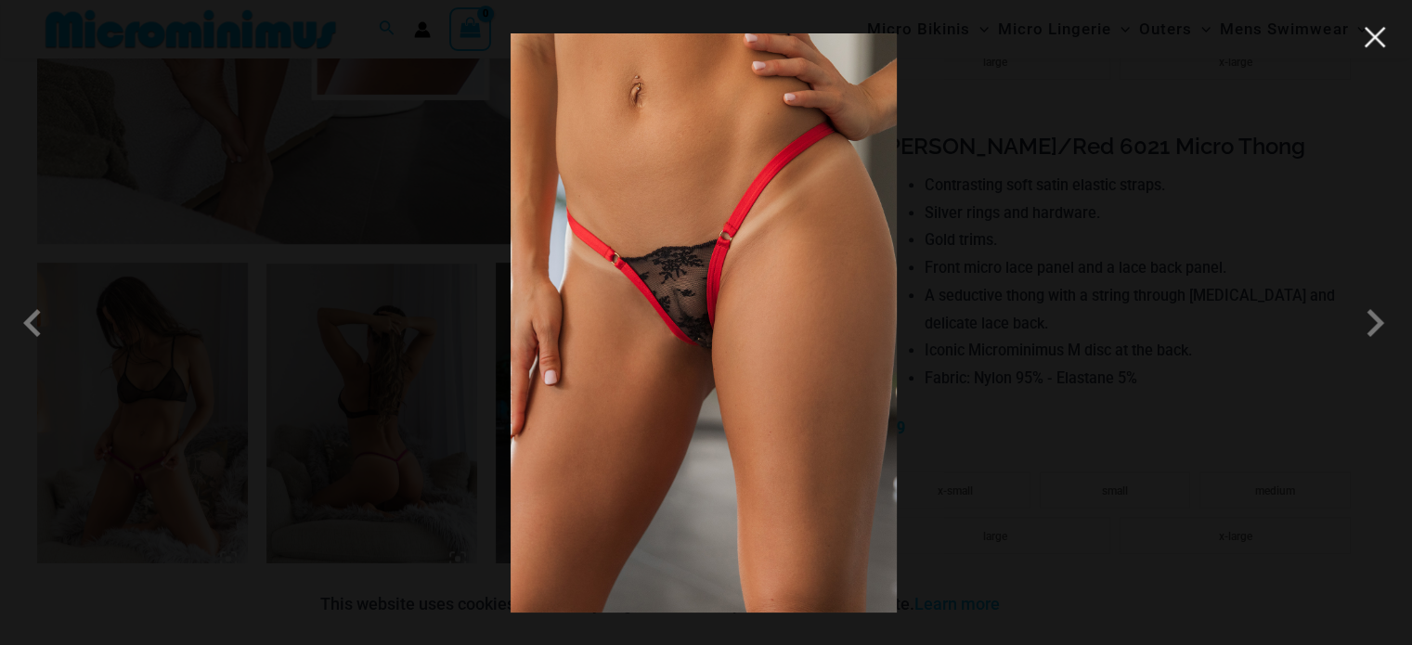
click at [1370, 44] on button "Close" at bounding box center [1375, 37] width 28 height 28
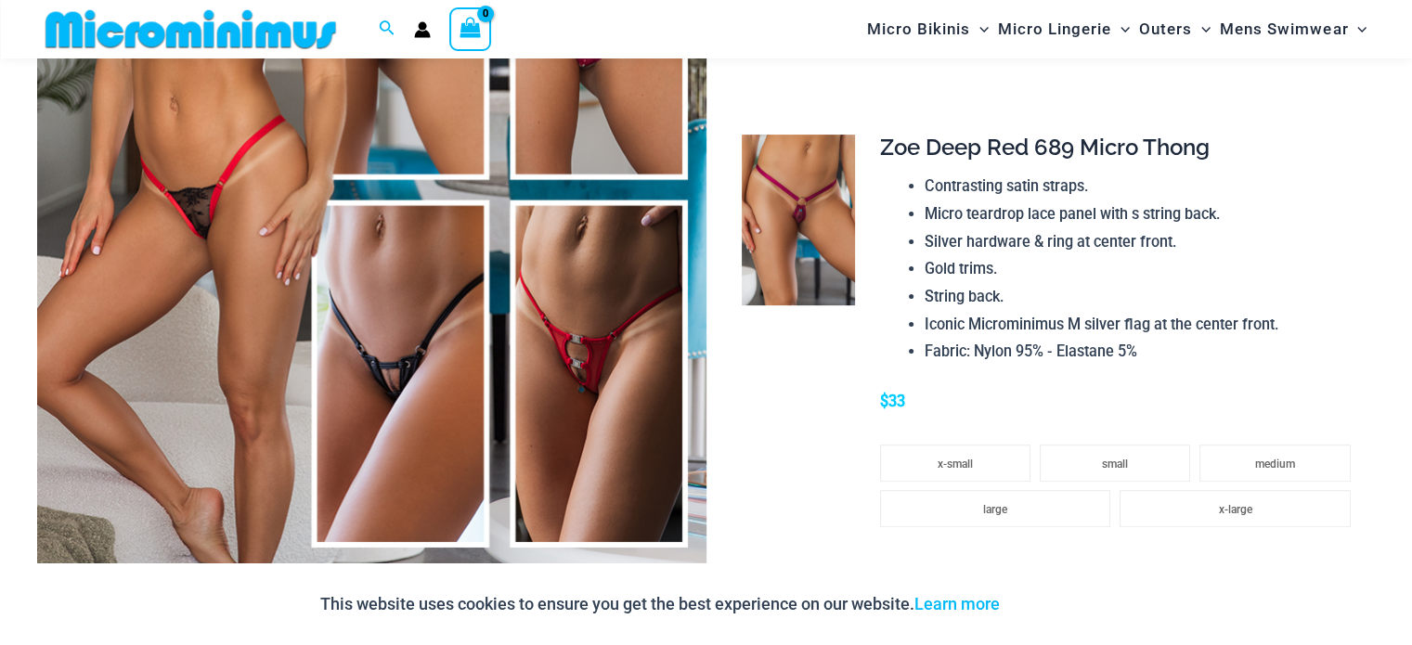
scroll to position [464, 0]
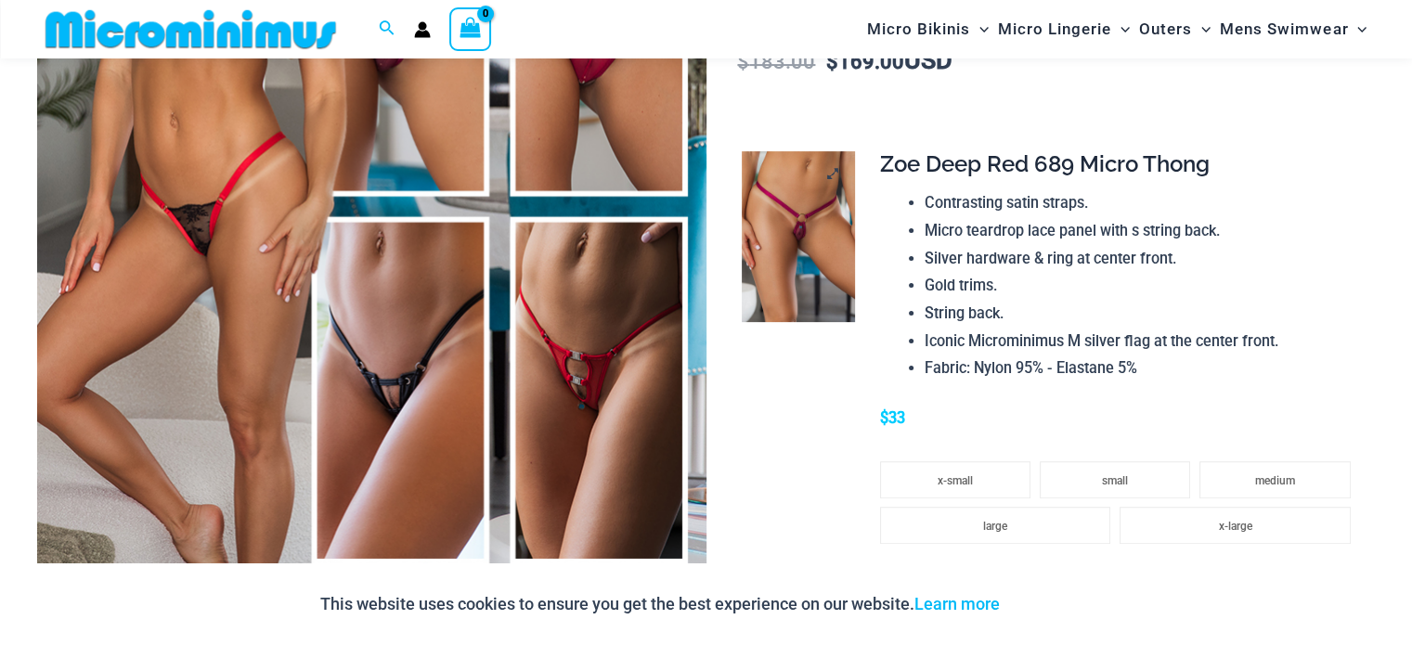
click at [815, 247] on img at bounding box center [798, 236] width 113 height 170
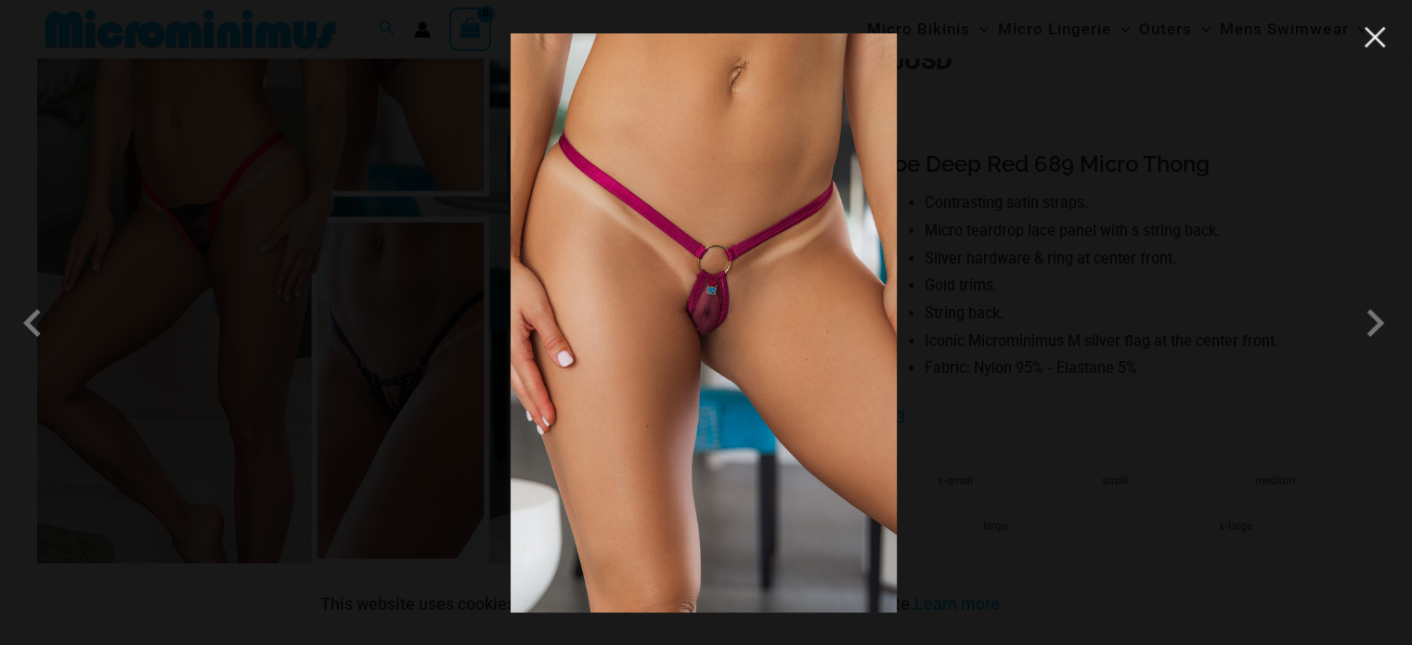
click at [1376, 50] on button "Close" at bounding box center [1375, 37] width 28 height 28
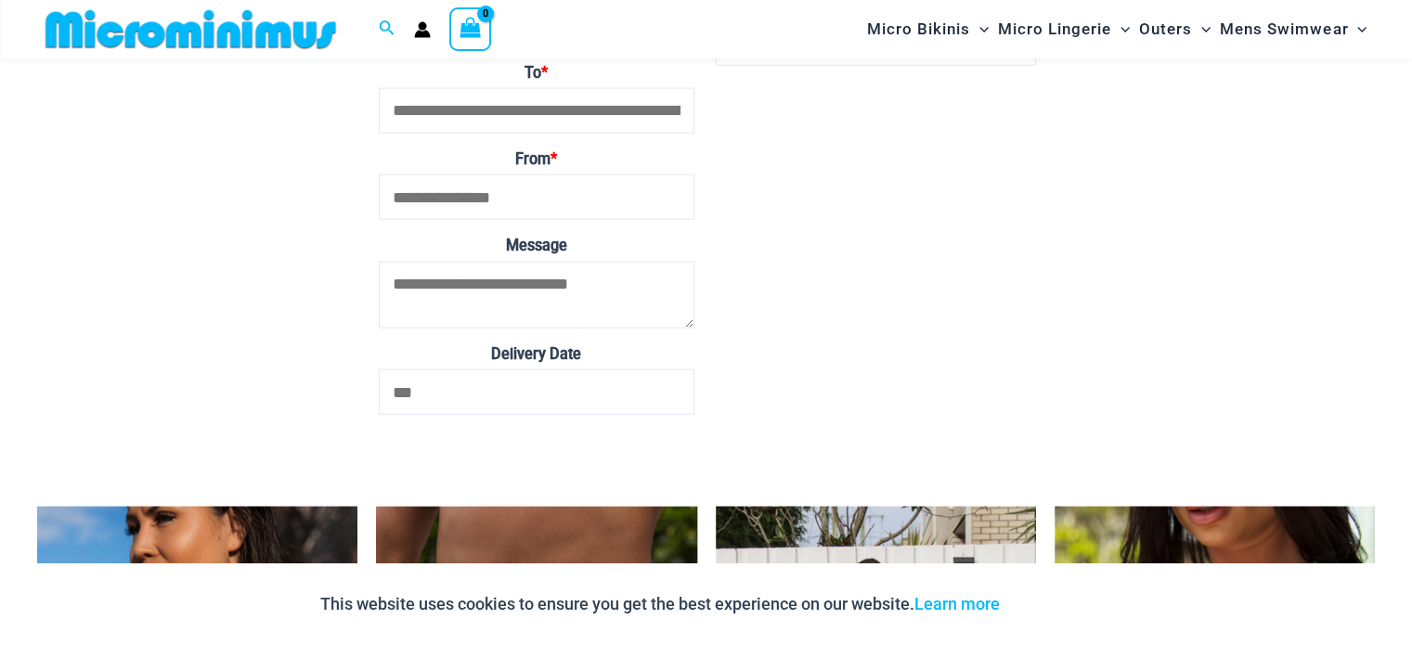
scroll to position [4642, 0]
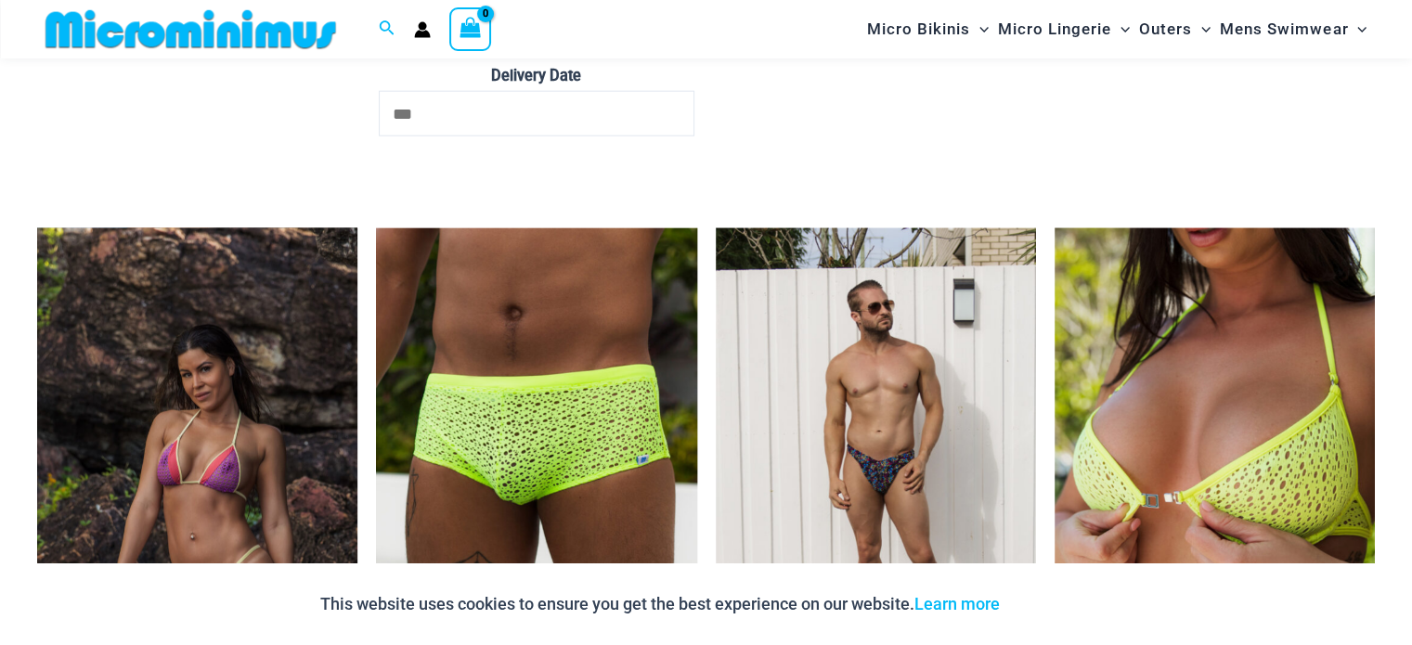
click at [209, 393] on img at bounding box center [197, 468] width 320 height 481
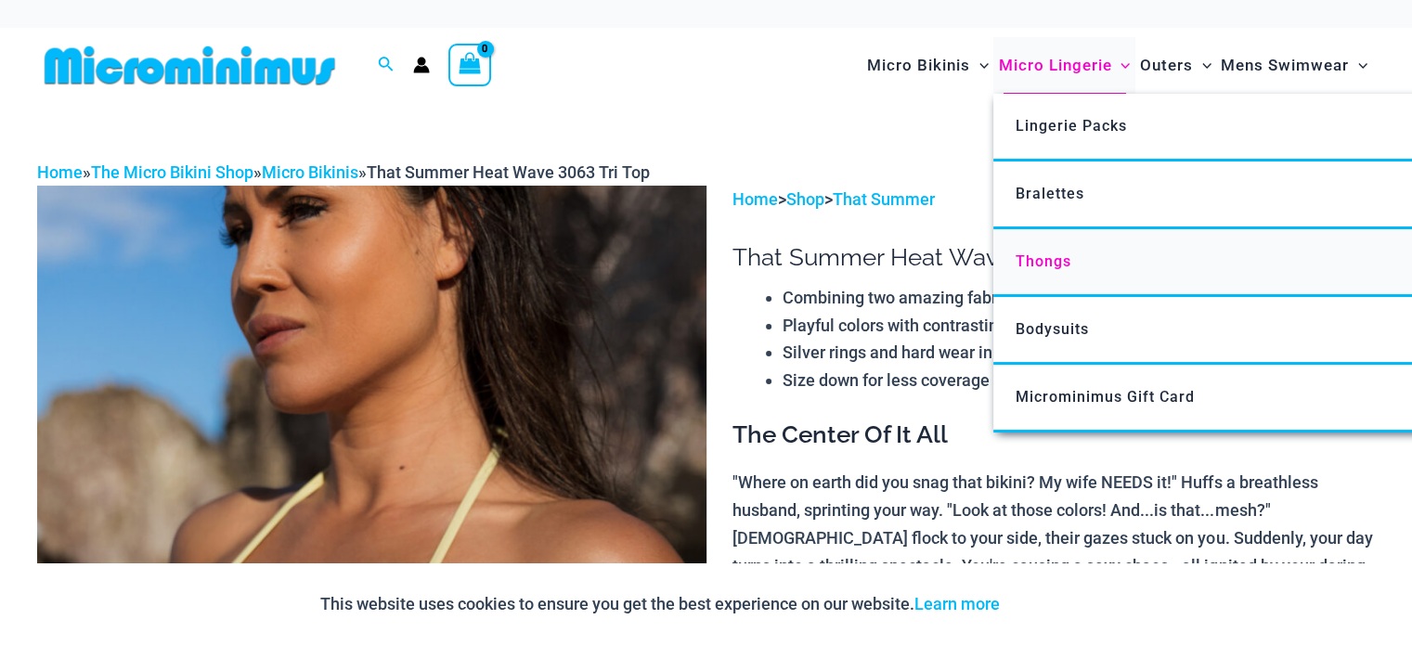
click at [1036, 265] on span "Thongs" at bounding box center [1044, 262] width 56 height 18
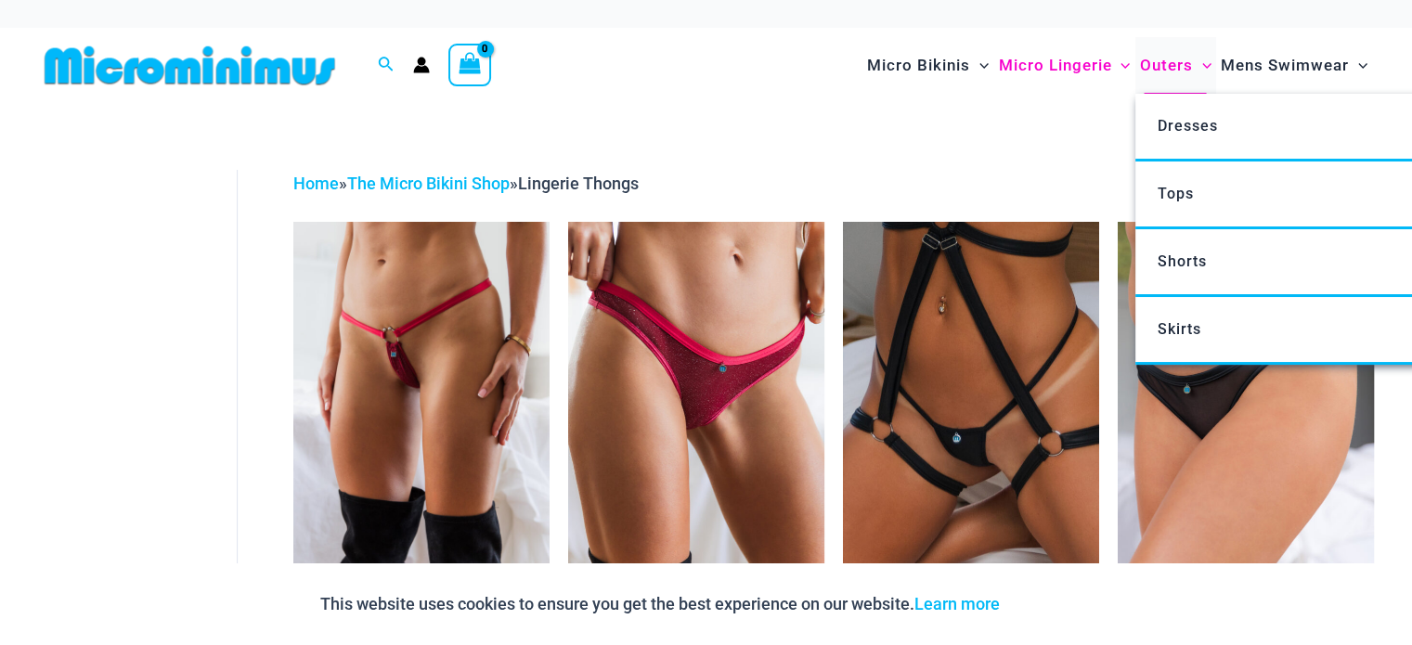
click at [1179, 74] on span "Outers" at bounding box center [1166, 65] width 53 height 47
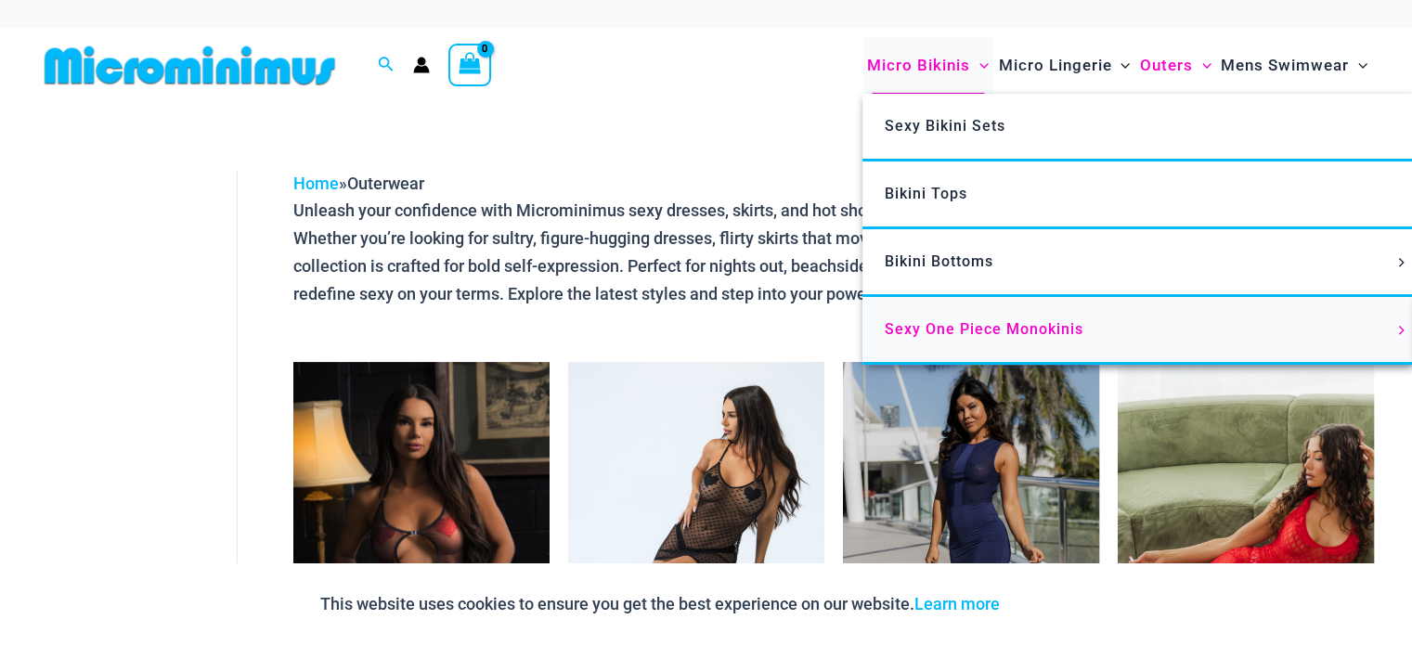
click at [987, 333] on span "Sexy One Piece Monokinis" at bounding box center [984, 329] width 199 height 18
